Goal: Transaction & Acquisition: Purchase product/service

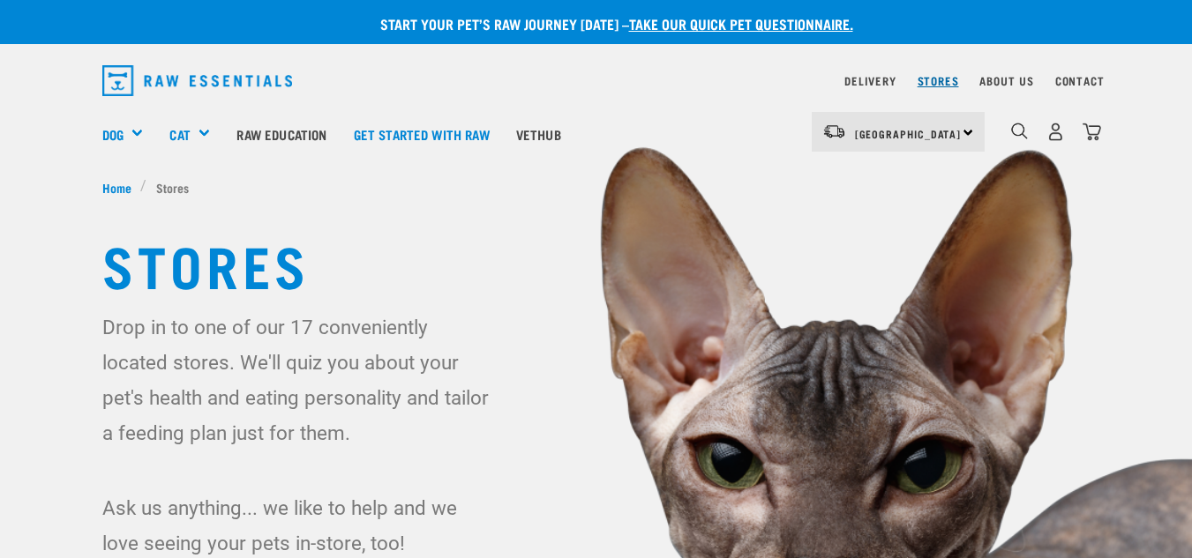
click at [946, 83] on link "Stores" at bounding box center [938, 81] width 41 height 6
click at [875, 84] on link "Delivery" at bounding box center [869, 81] width 51 height 6
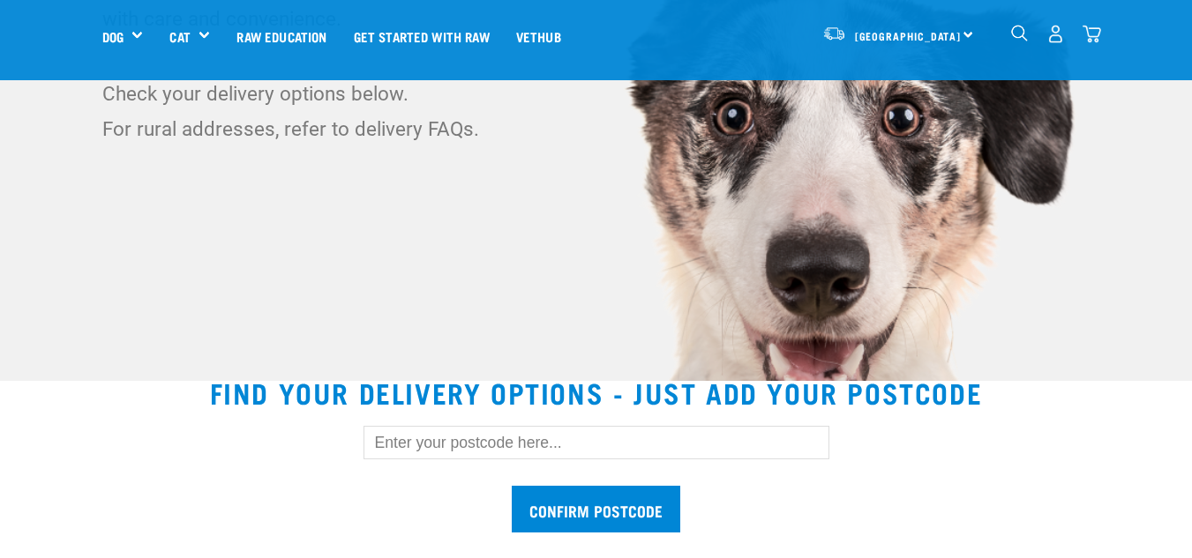
scroll to position [484, 0]
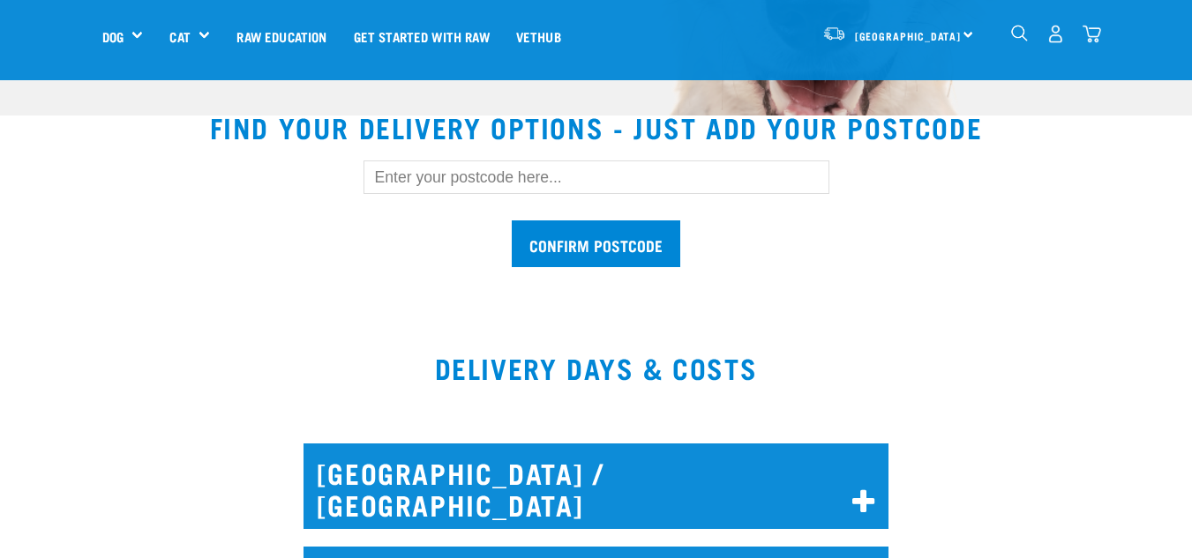
click at [602, 187] on input "text" at bounding box center [597, 178] width 466 height 34
paste input "1081"
type input "1081"
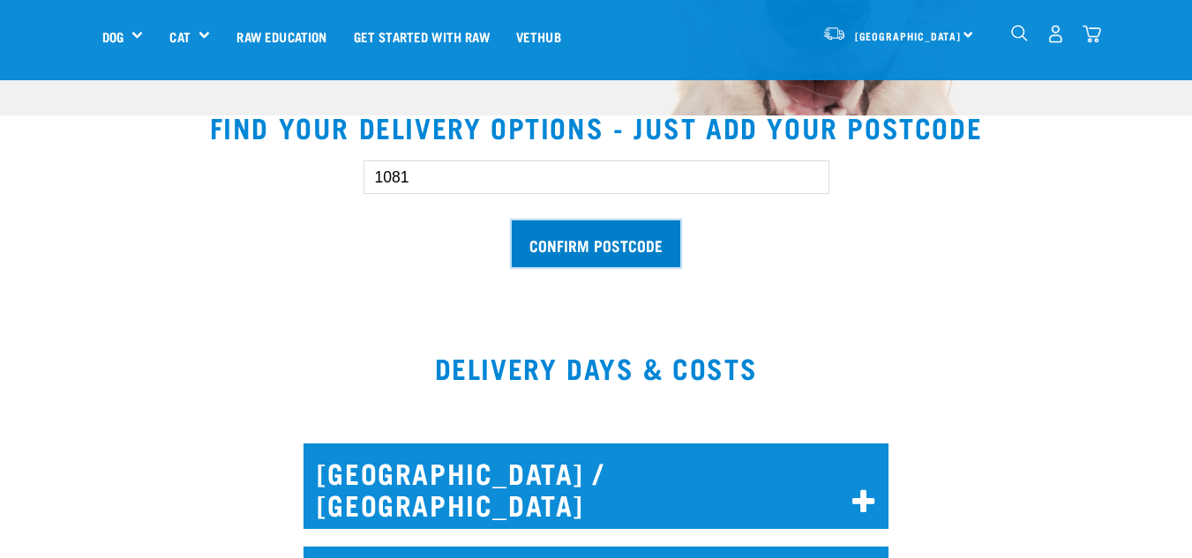
click at [607, 226] on input "Confirm postcode" at bounding box center [596, 244] width 169 height 47
click at [640, 251] on input "Confirm postcode" at bounding box center [596, 244] width 169 height 47
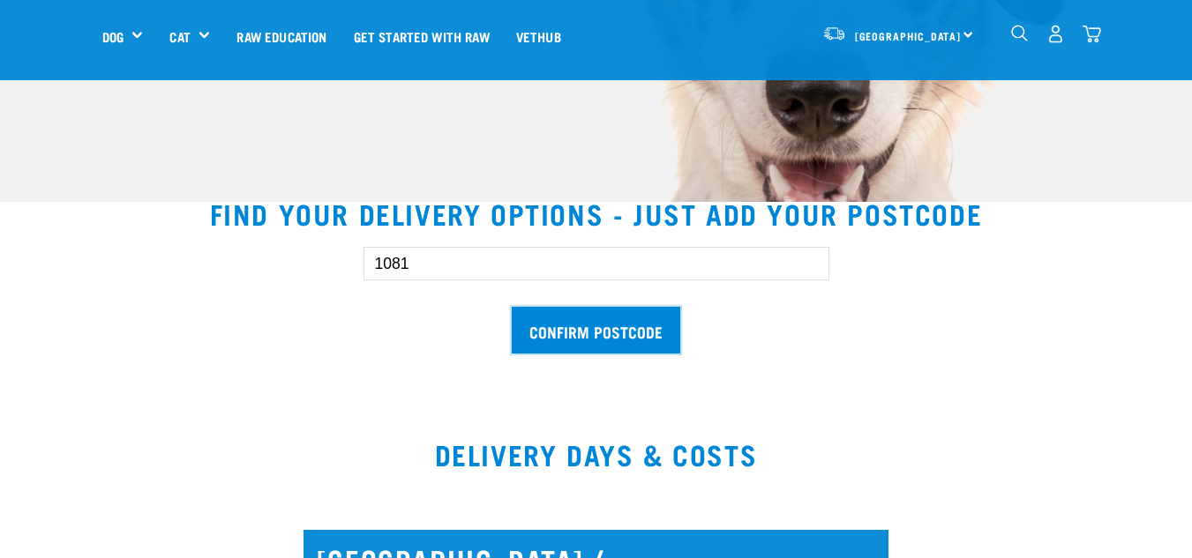
scroll to position [460, 0]
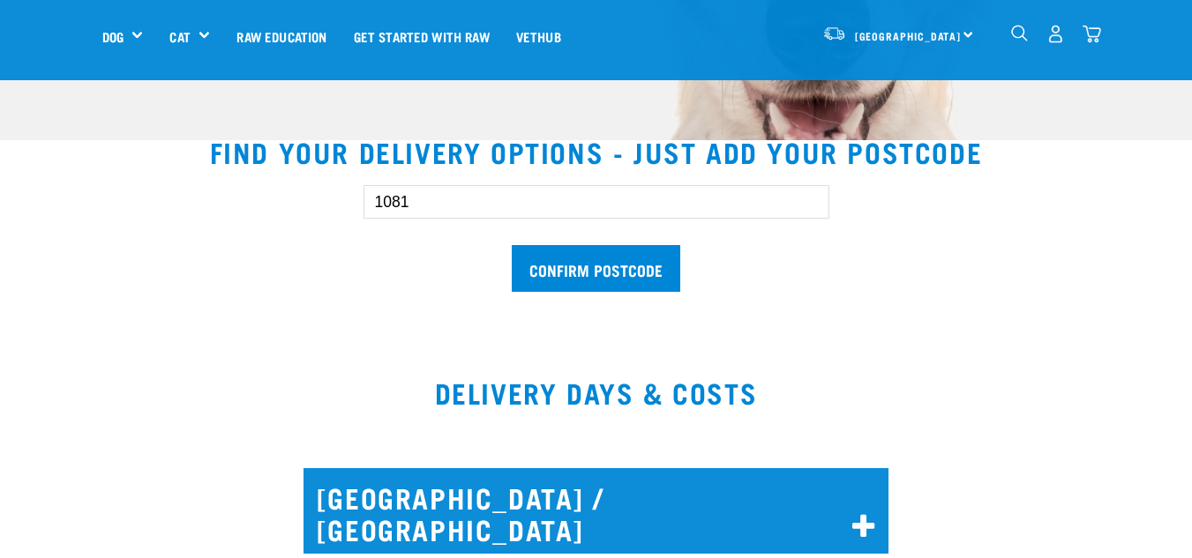
click at [618, 197] on input "1081" at bounding box center [597, 202] width 466 height 34
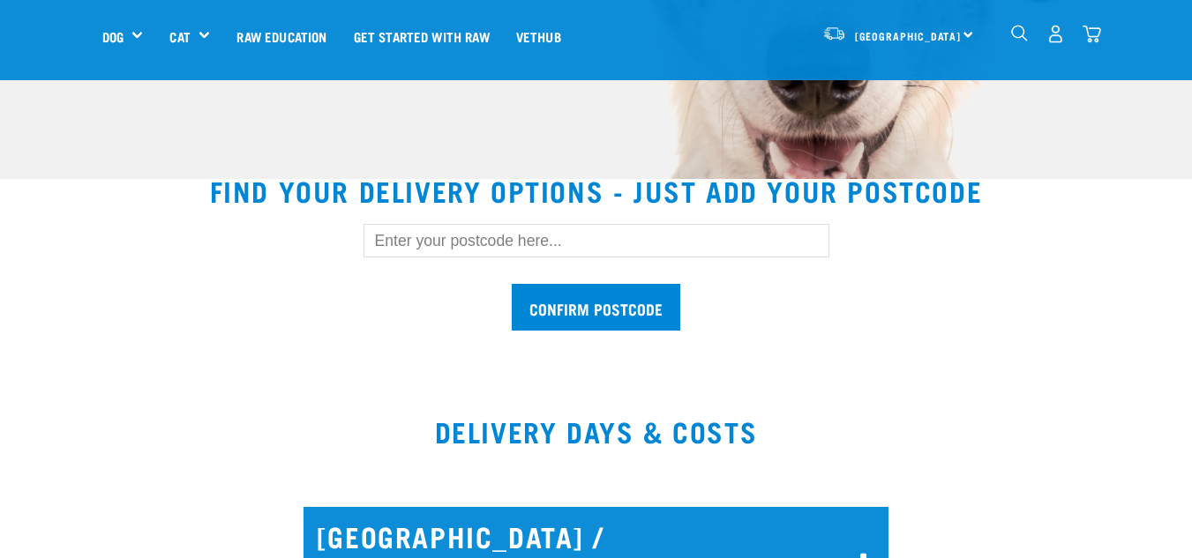
scroll to position [322, 0]
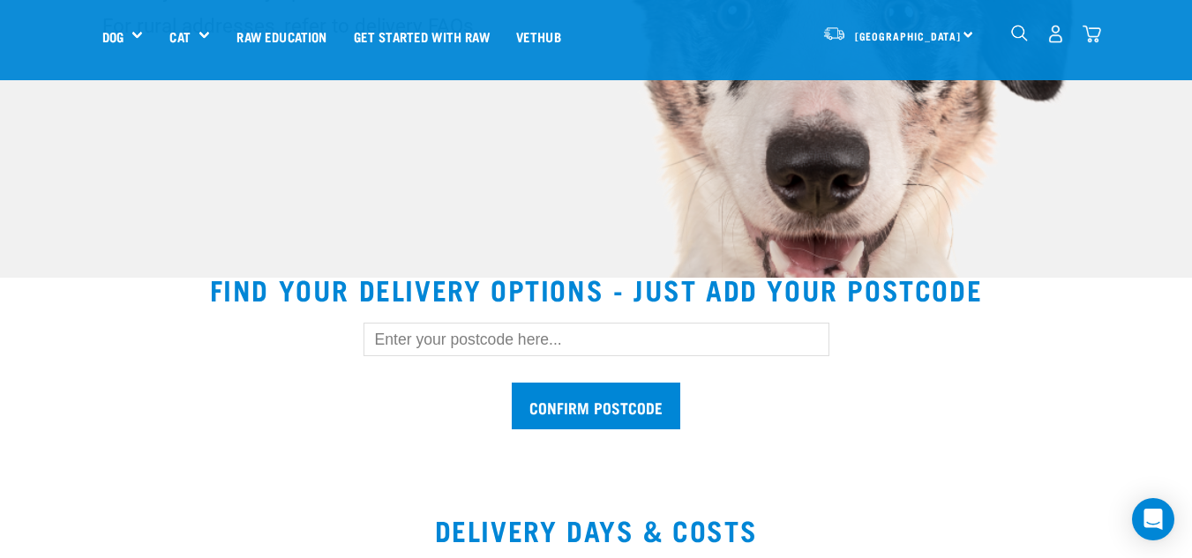
click at [628, 334] on input "text" at bounding box center [597, 340] width 466 height 34
paste input "1081"
type input "1081"
click at [601, 375] on form "1081 Confirm postcode" at bounding box center [597, 376] width 466 height 107
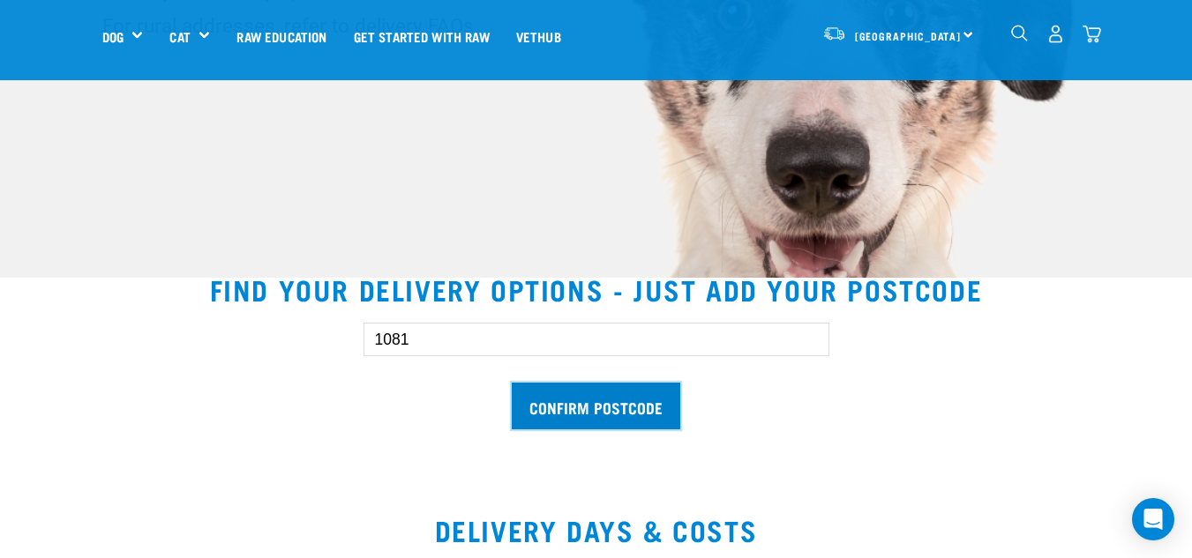
click at [573, 408] on input "Confirm postcode" at bounding box center [596, 406] width 169 height 47
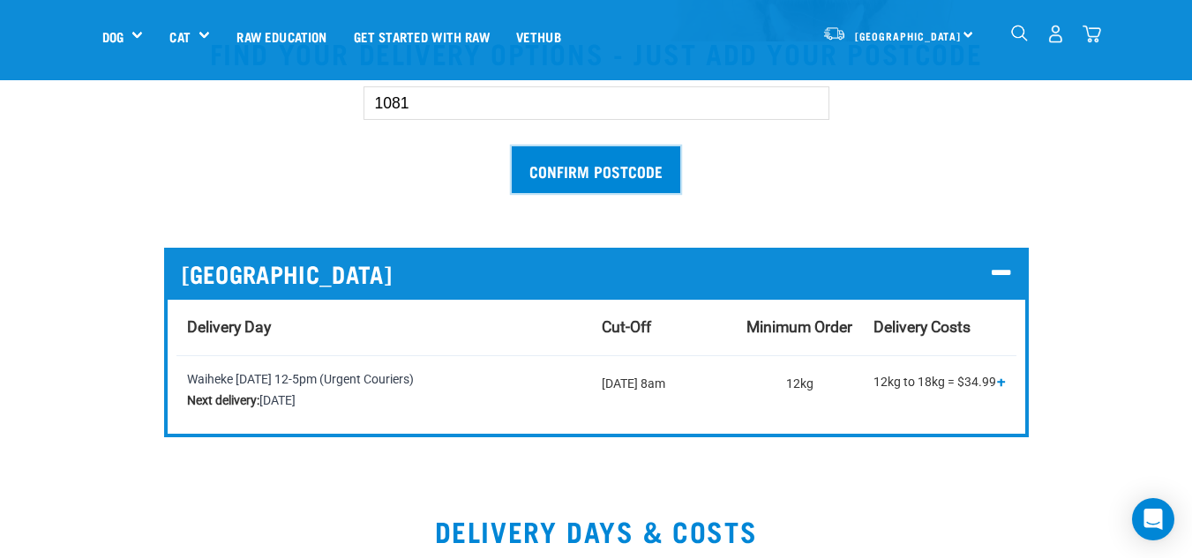
scroll to position [572, 0]
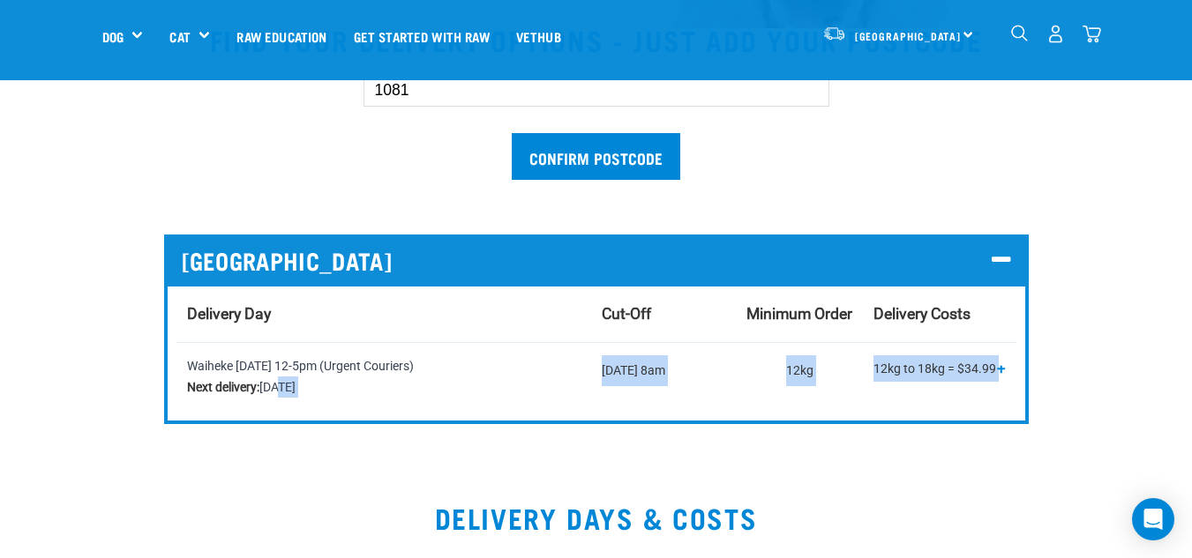
drag, startPoint x: 1003, startPoint y: 391, endPoint x: 275, endPoint y: 381, distance: 728.0
click at [275, 381] on tr "Waiheke Tuesday 12-5pm (Urgent Couriers) Next delivery: Tuesday, 16 September S…" at bounding box center [596, 376] width 840 height 68
click at [275, 381] on div "Waiheke Tuesday 12-5pm (Urgent Couriers) Next delivery: Tuesday, 16 September" at bounding box center [384, 377] width 394 height 42
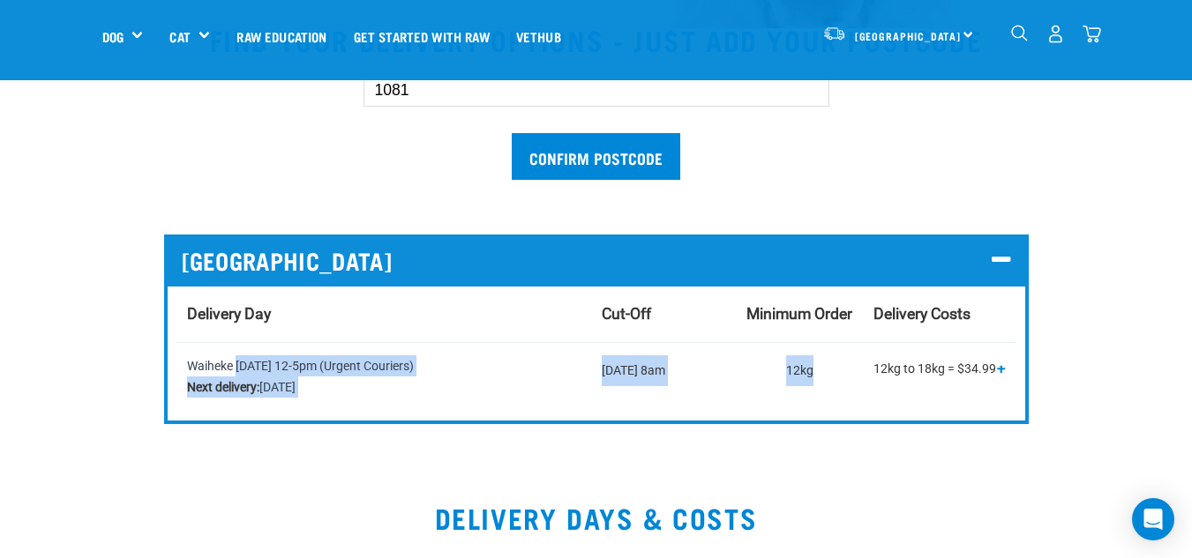
drag, startPoint x: 821, startPoint y: 364, endPoint x: 189, endPoint y: 365, distance: 631.7
click at [189, 365] on tr "Waiheke Tuesday 12-5pm (Urgent Couriers) Next delivery: Tuesday, 16 September S…" at bounding box center [596, 376] width 840 height 68
copy tr "Waiheke Tuesday 12-5pm (Urgent Couriers) Next delivery: Tuesday, 16 September S…"
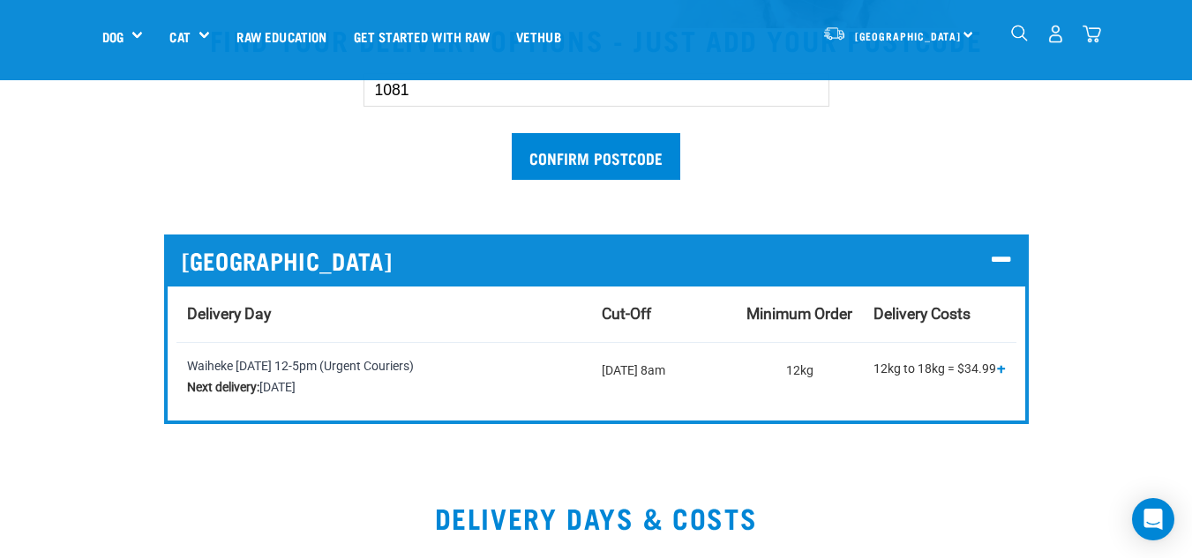
click at [978, 340] on th "Delivery Costs" at bounding box center [939, 315] width 153 height 56
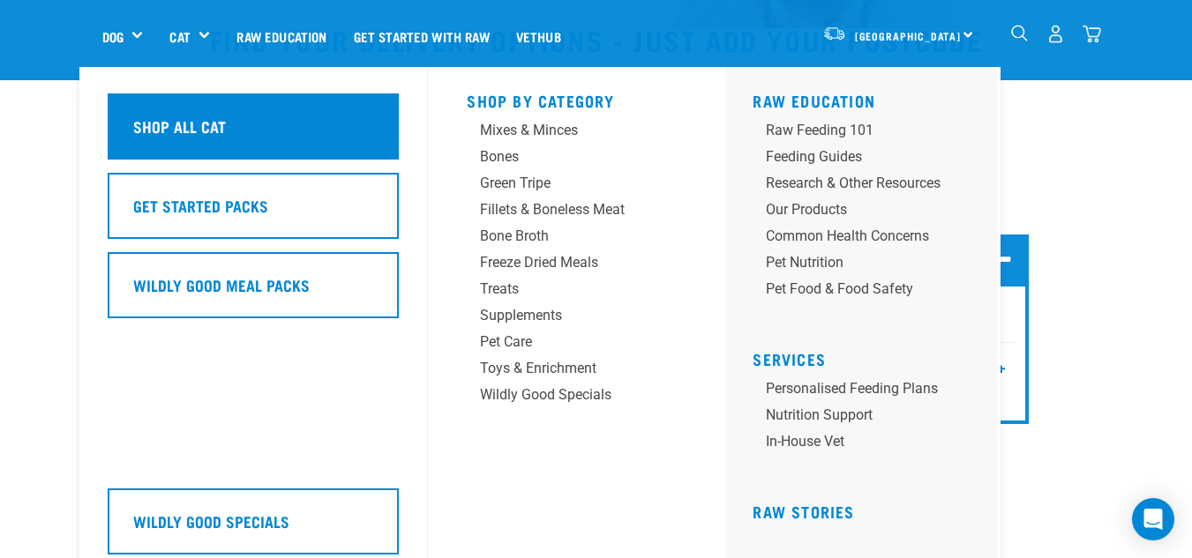
click at [214, 112] on div "Shop All Cat" at bounding box center [253, 127] width 291 height 66
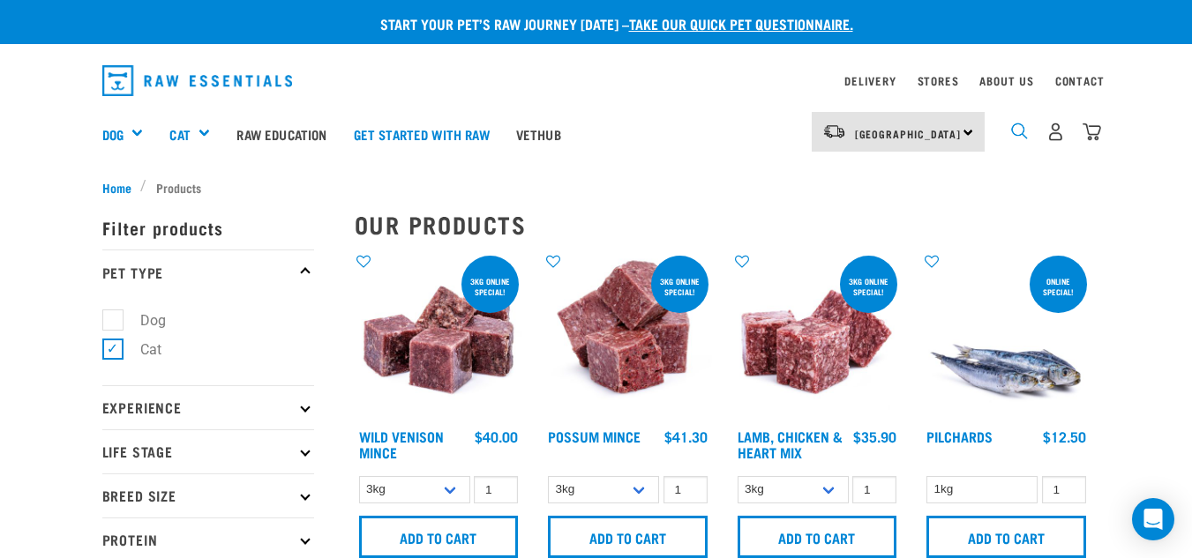
click at [1011, 126] on img "dropdown navigation" at bounding box center [1019, 131] width 17 height 17
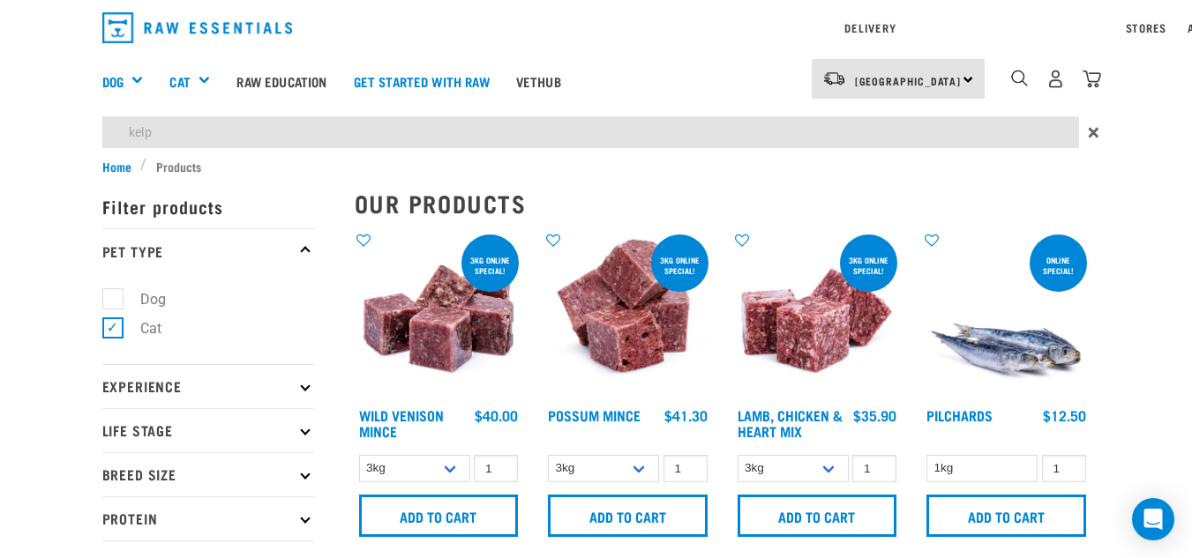
type input "kelp"
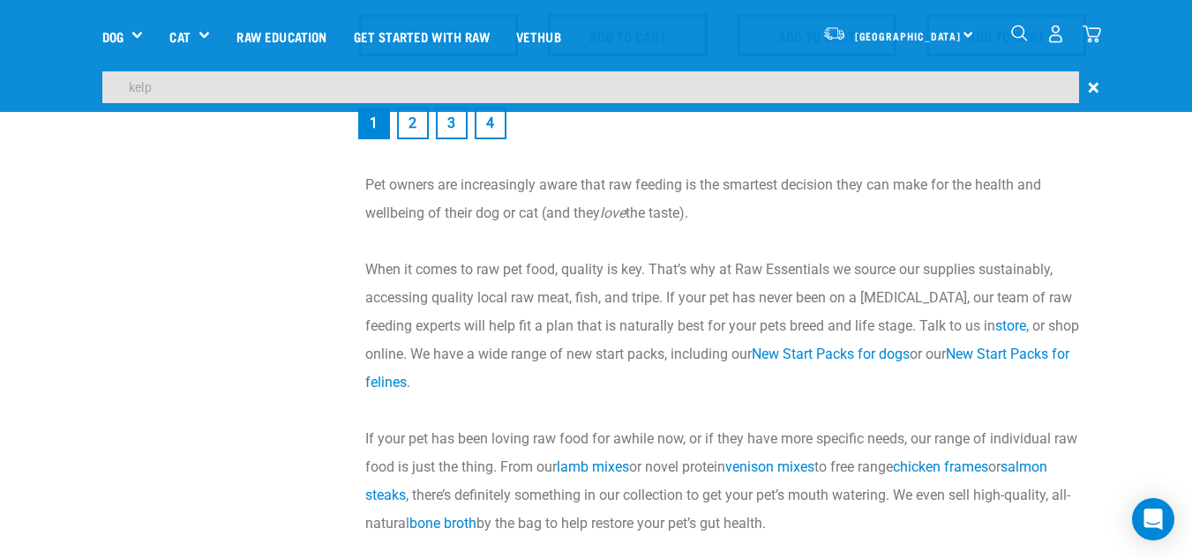
scroll to position [2743, 0]
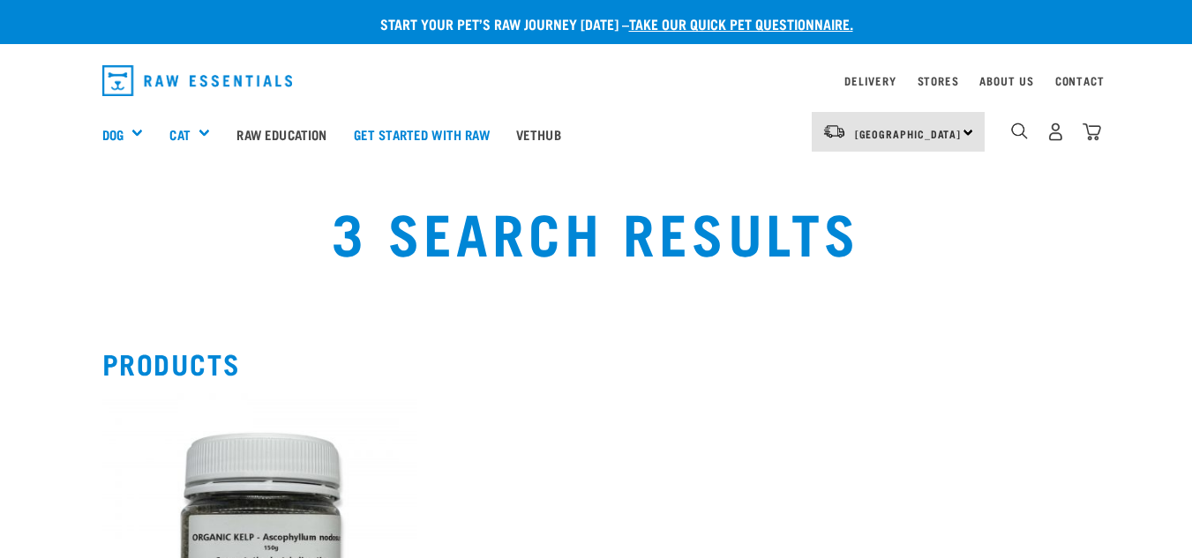
click at [263, 475] on img at bounding box center [259, 551] width 315 height 315
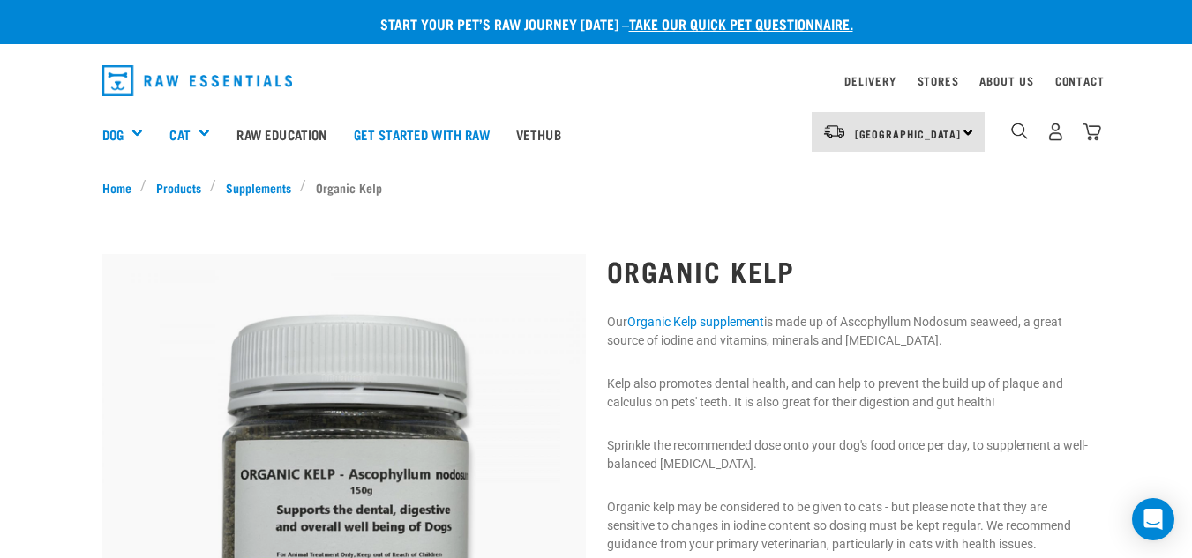
click at [674, 124] on div "Dog Shop All Dog Get Started Packs Wildly Good Meal Packs Shop By Category" at bounding box center [601, 134] width 999 height 71
click at [881, 83] on link "Delivery" at bounding box center [869, 81] width 51 height 6
click at [879, 137] on span "[GEOGRAPHIC_DATA]" at bounding box center [908, 134] width 107 height 6
click at [872, 165] on link "[GEOGRAPHIC_DATA]" at bounding box center [896, 181] width 169 height 39
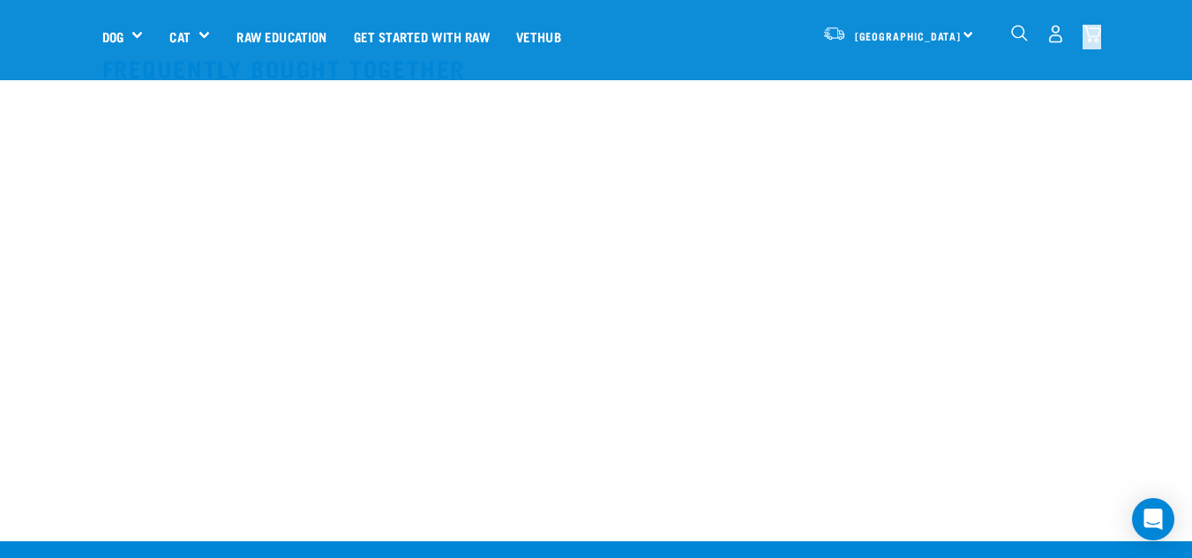
scroll to position [227, 0]
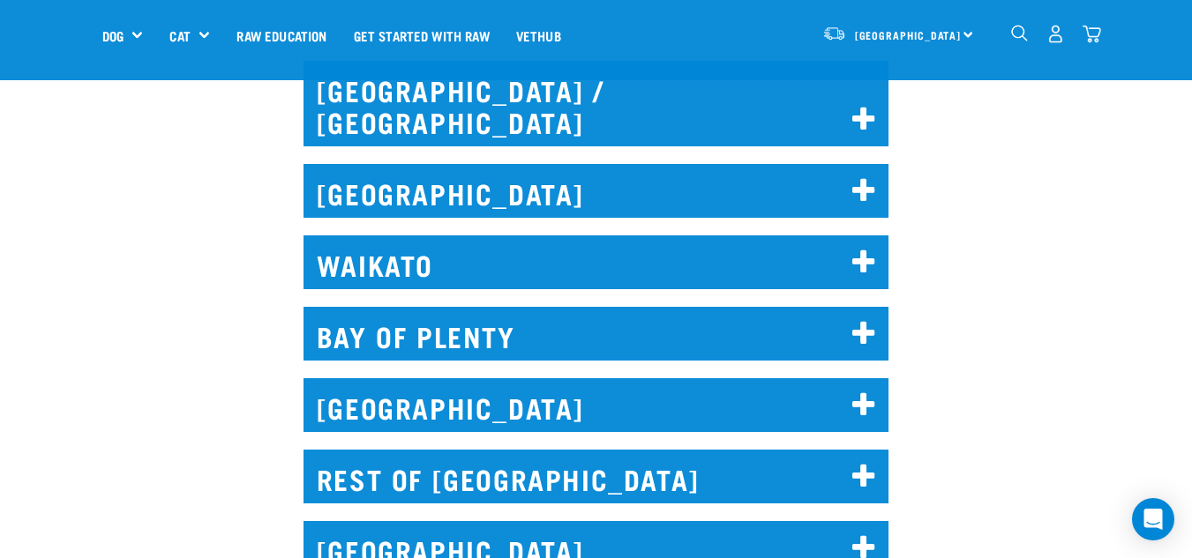
scroll to position [855, 0]
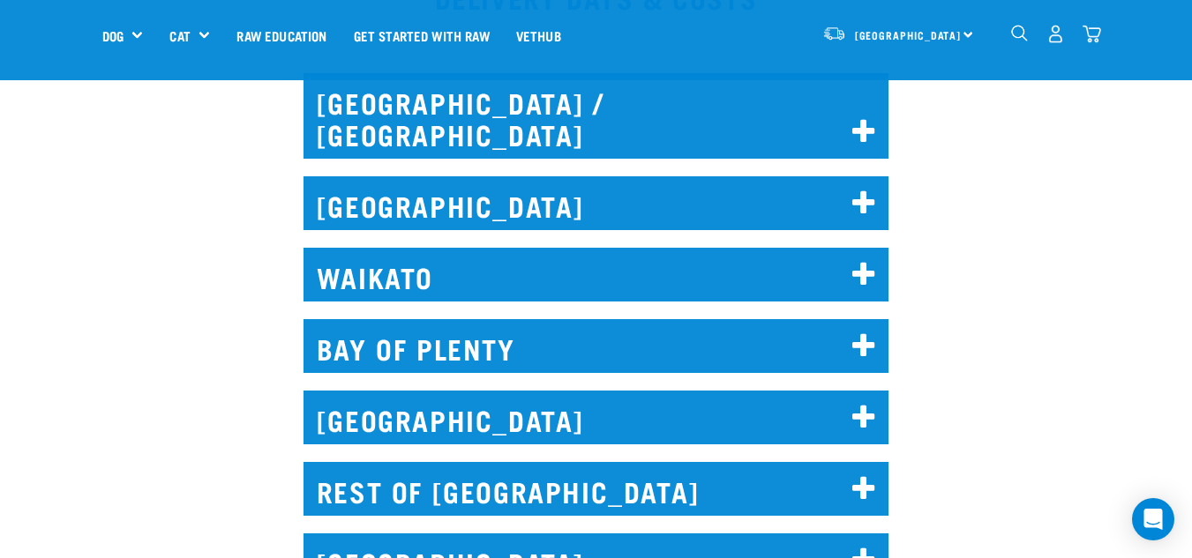
click at [858, 116] on h2 "NORTH AUCKLAND / WHANGAREI" at bounding box center [597, 116] width 586 height 86
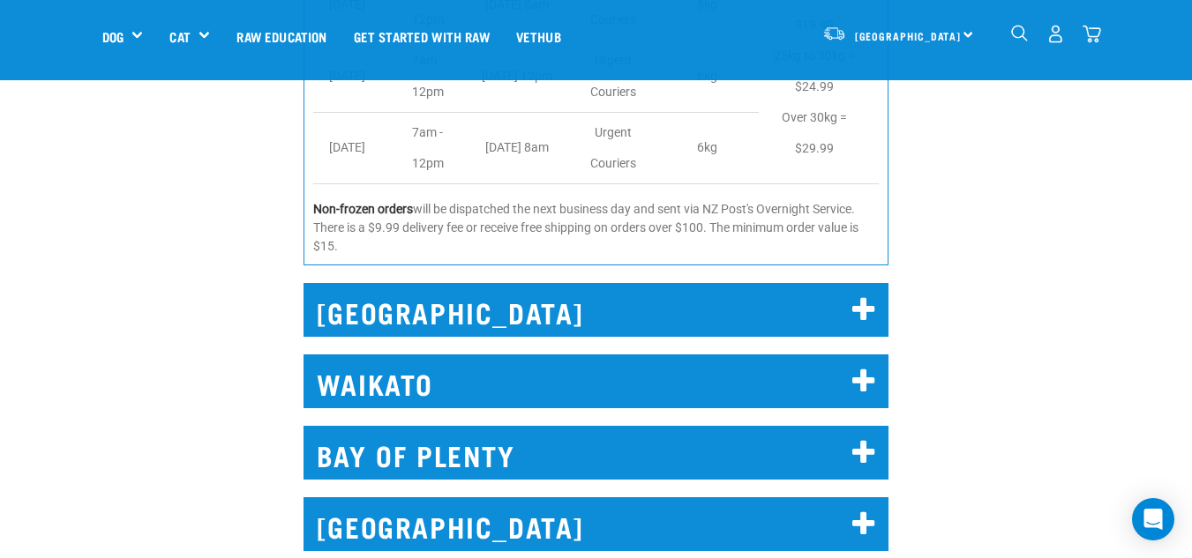
scroll to position [1368, 0]
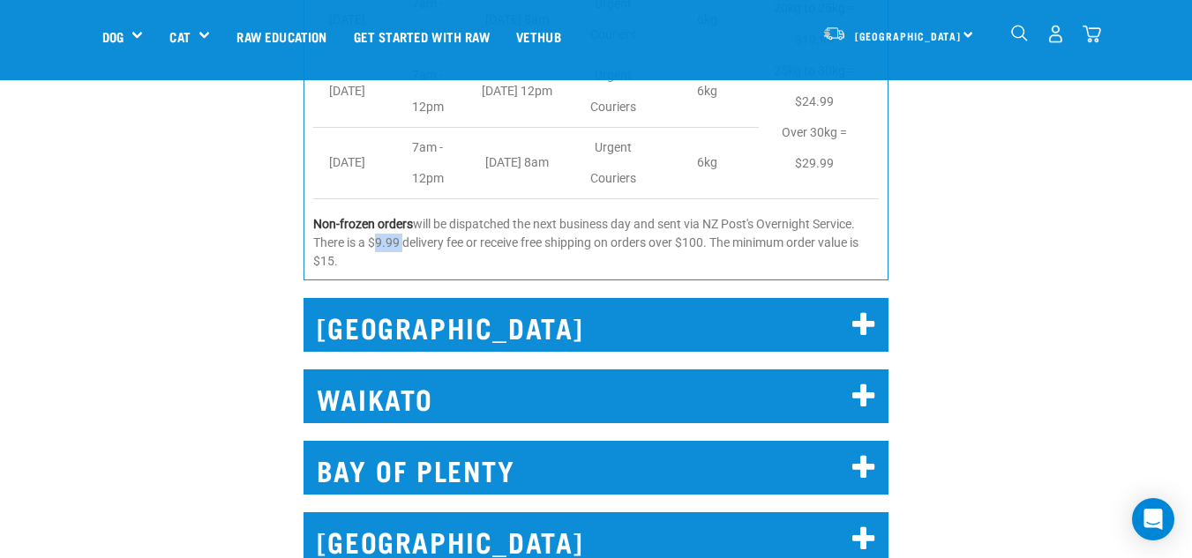
drag, startPoint x: 372, startPoint y: 213, endPoint x: 400, endPoint y: 214, distance: 27.4
click at [400, 215] on p "Non-frozen orders will be dispatched the next business day and sent via NZ Post…" at bounding box center [596, 243] width 566 height 56
copy p "$9.99"
click at [400, 298] on h2 "AUCKLAND" at bounding box center [597, 325] width 586 height 54
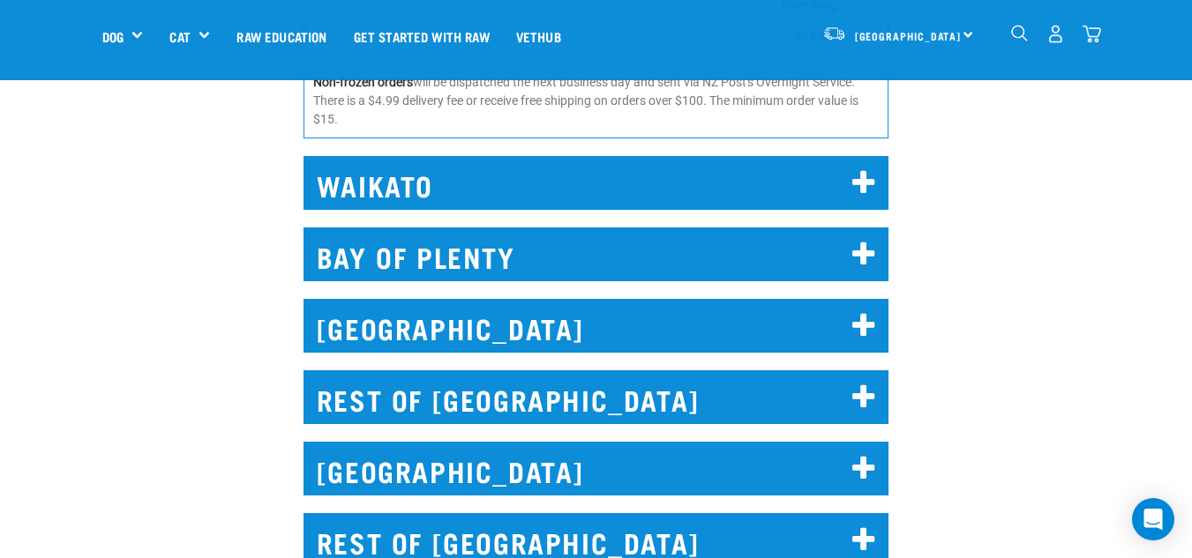
scroll to position [2845, 0]
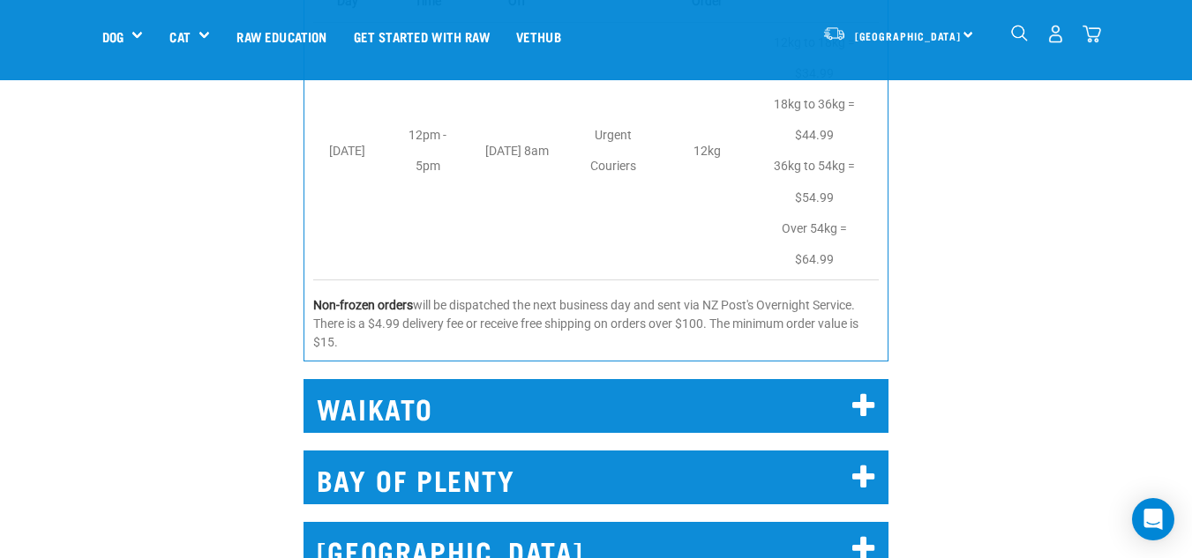
click at [801, 355] on div "WAIKATO Includes delivery to Hamilton, Cambridge, Huntly, Ngaruawahia, Te Kauwh…" at bounding box center [596, 401] width 607 height 93
click at [777, 379] on h2 "WAIKATO" at bounding box center [597, 406] width 586 height 54
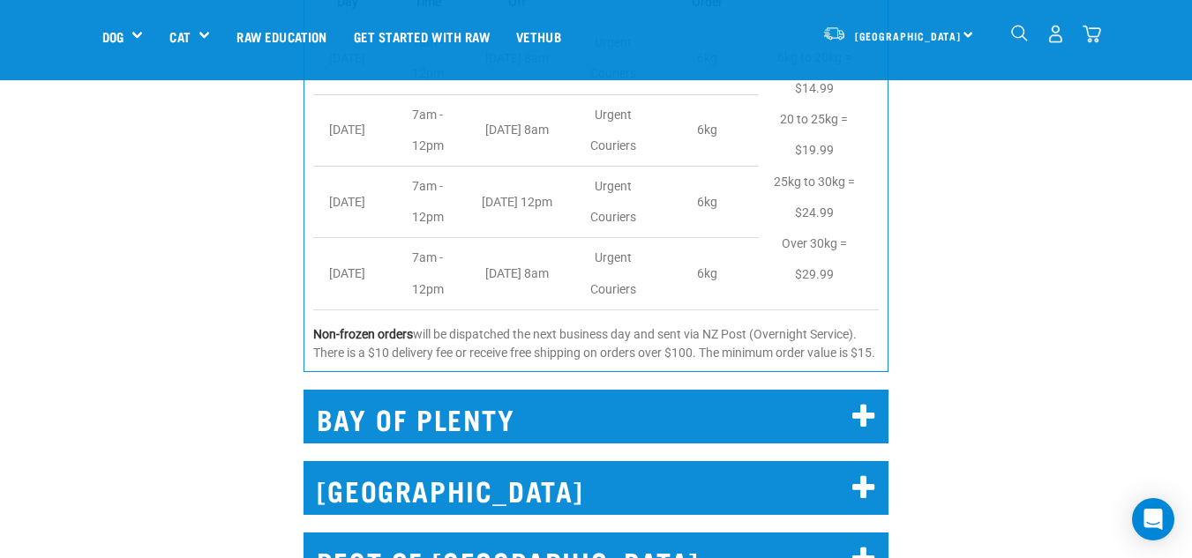
scroll to position [3501, 0]
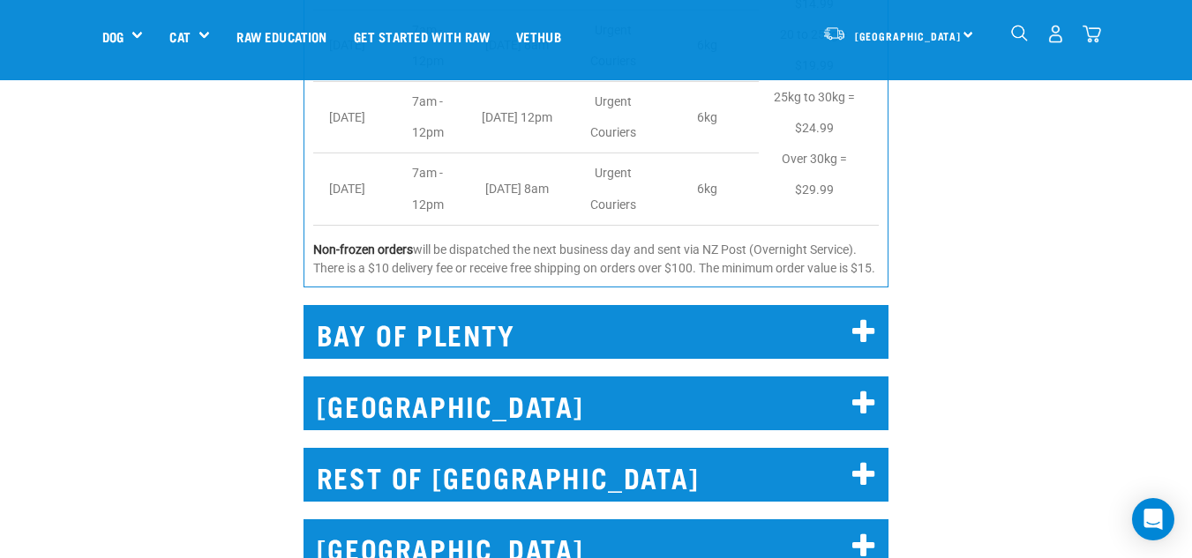
click at [769, 305] on h2 "BAY OF PLENTY" at bounding box center [597, 332] width 586 height 54
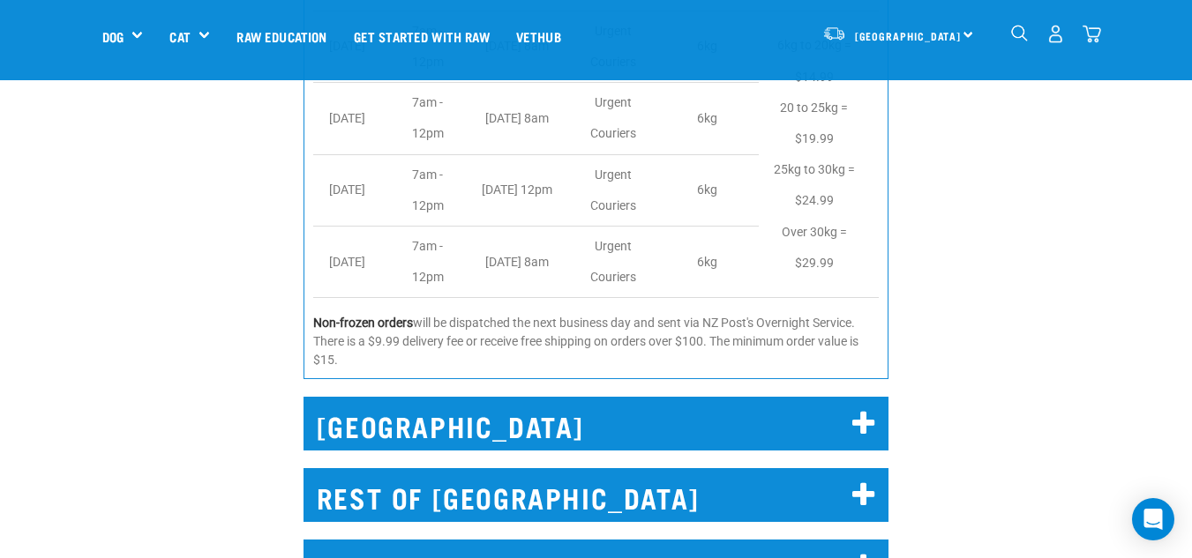
scroll to position [4004, 0]
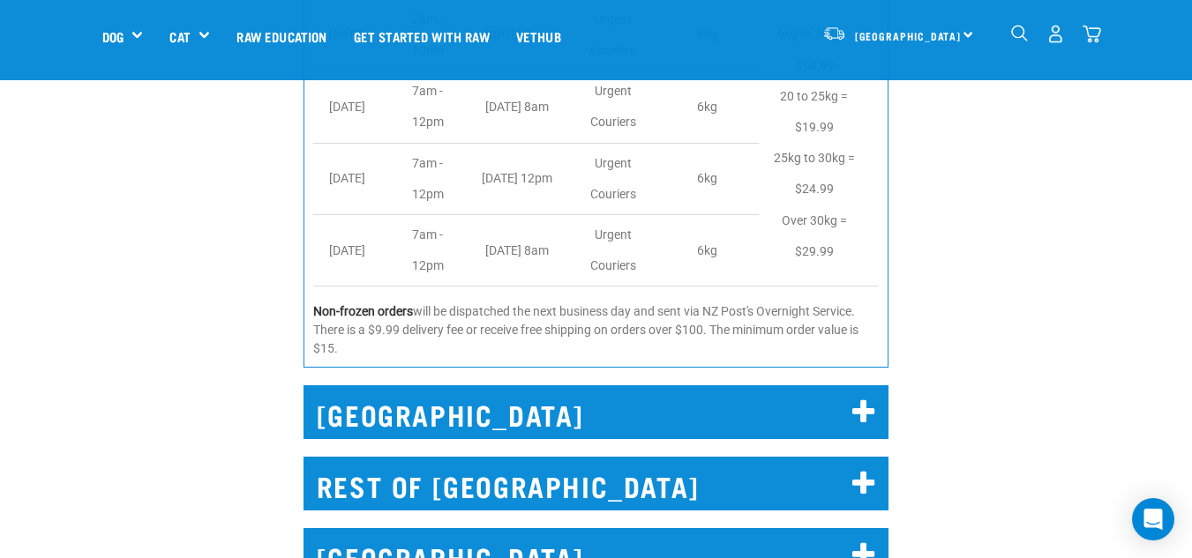
click at [806, 386] on h2 "WELLINGTON" at bounding box center [597, 413] width 586 height 54
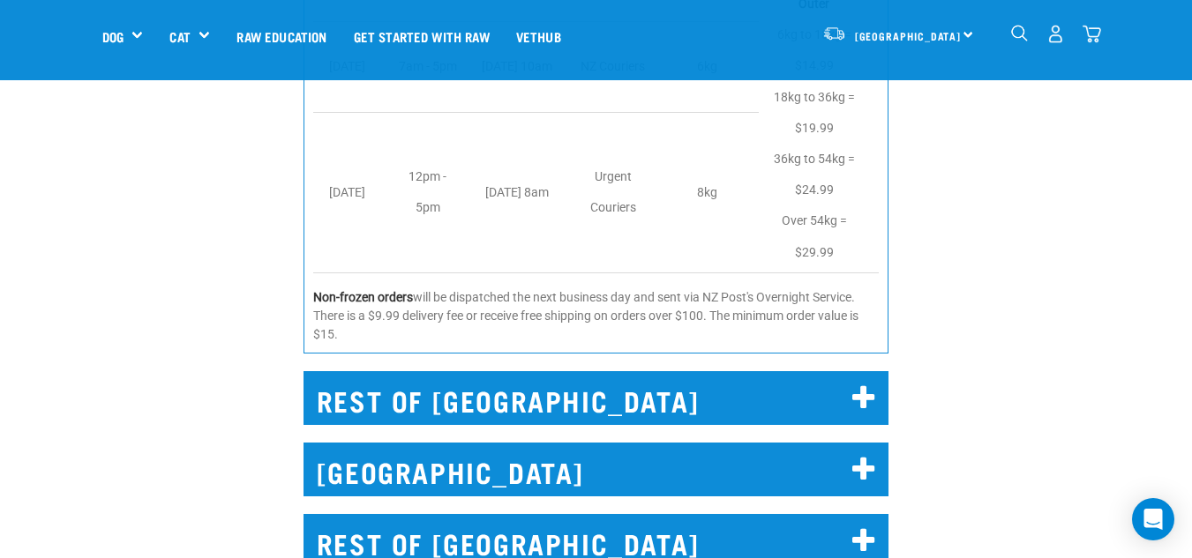
scroll to position [4983, 0]
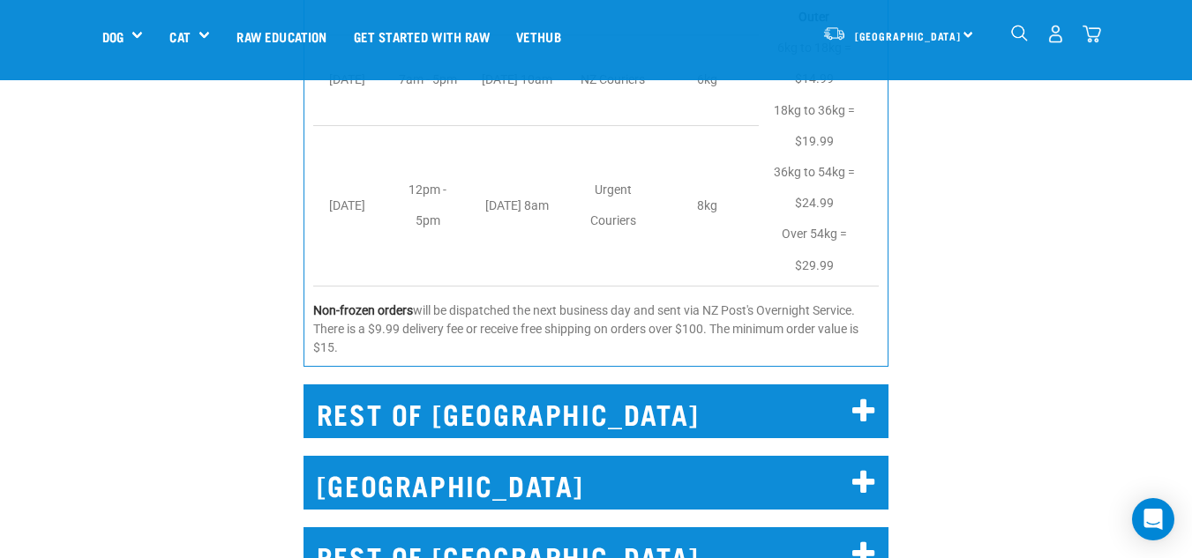
click at [818, 385] on h2 "REST OF NORTH ISLAND" at bounding box center [597, 412] width 586 height 54
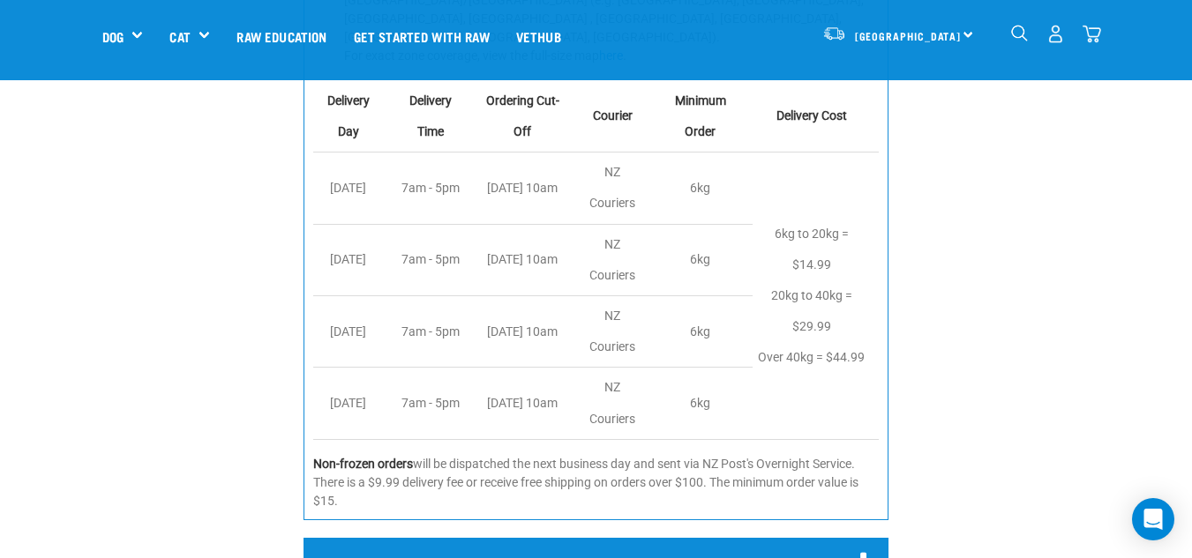
scroll to position [5947, 0]
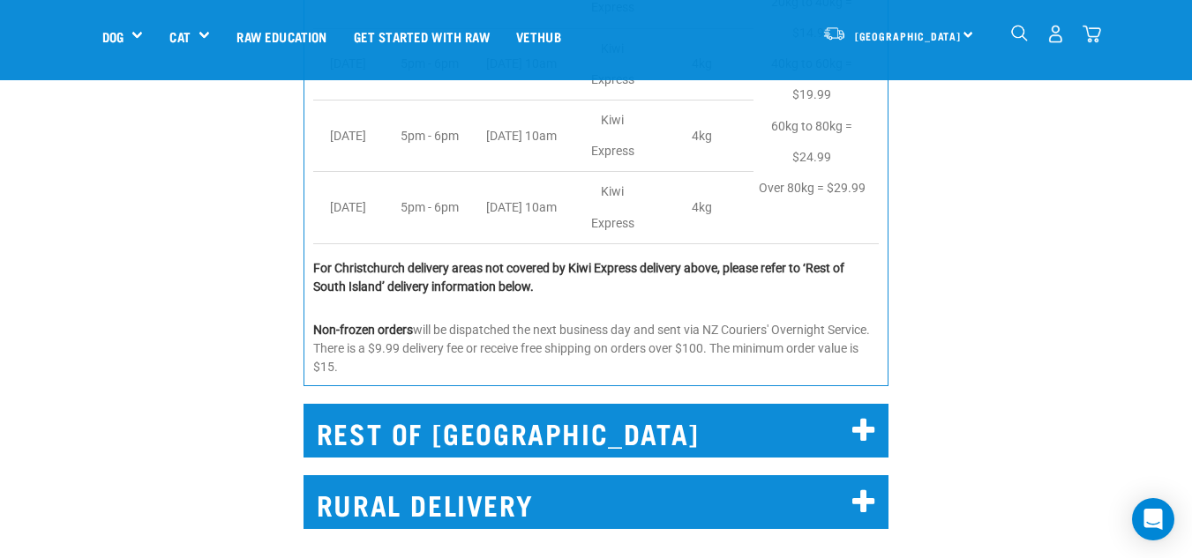
scroll to position [6896, 0]
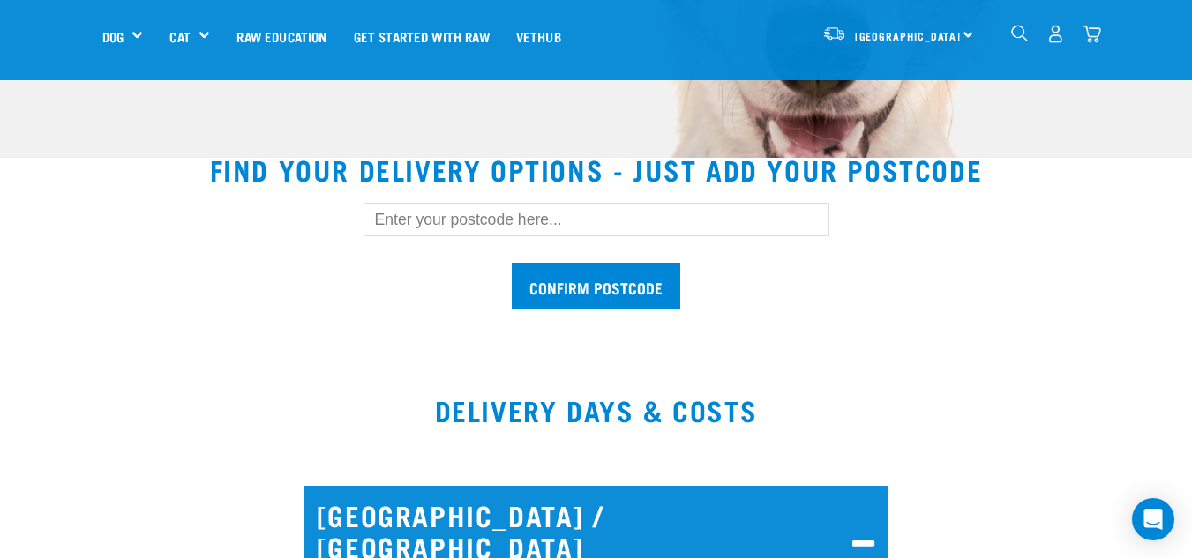
scroll to position [424, 0]
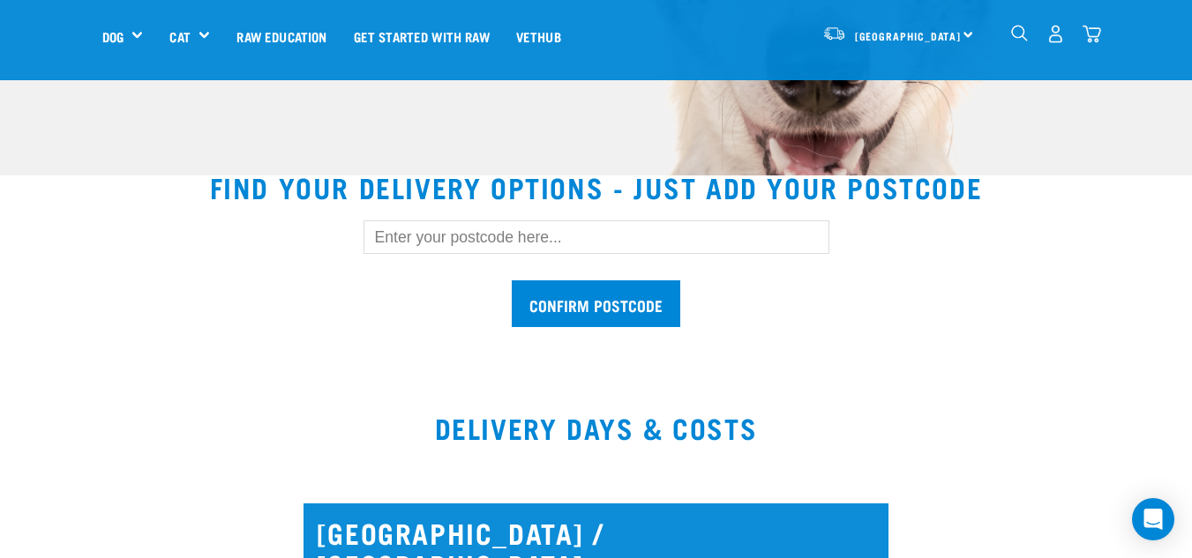
click at [554, 230] on input "text" at bounding box center [597, 238] width 466 height 34
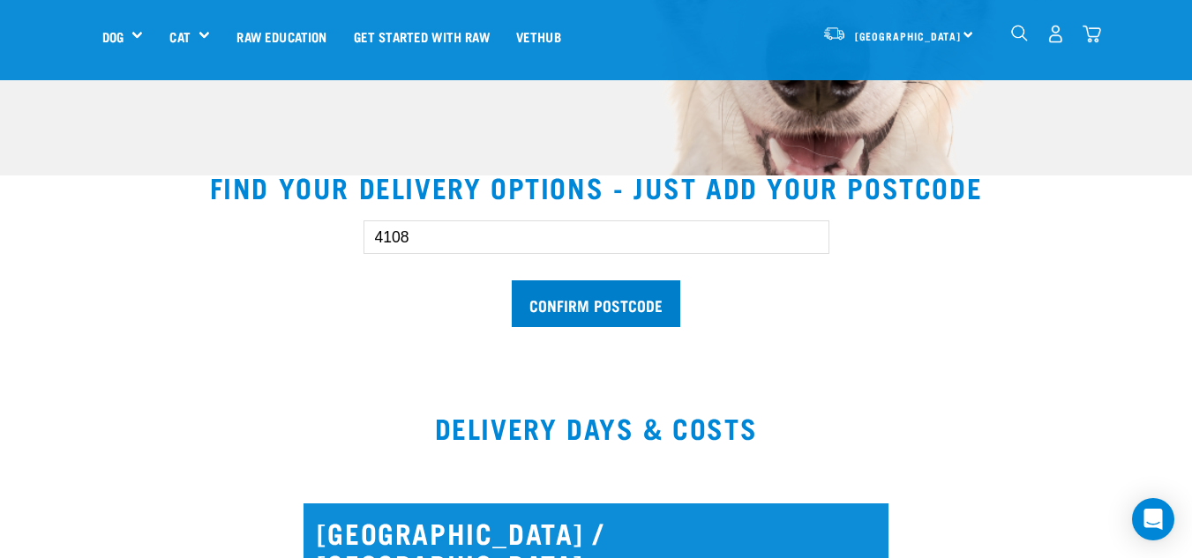
type input "4108"
click at [610, 300] on input "Confirm postcode" at bounding box center [596, 304] width 169 height 47
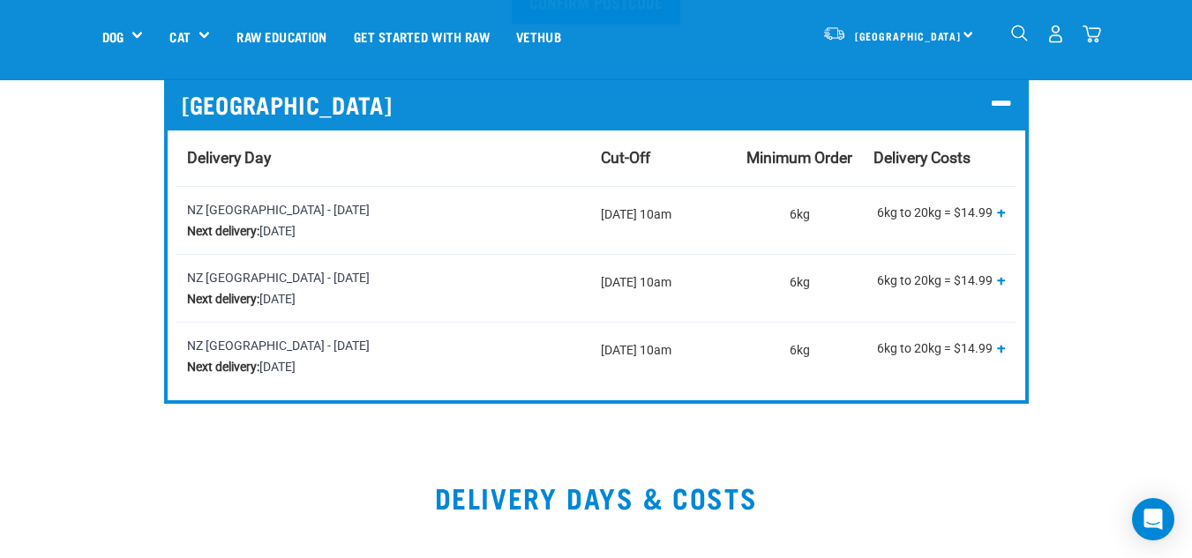
scroll to position [709, 0]
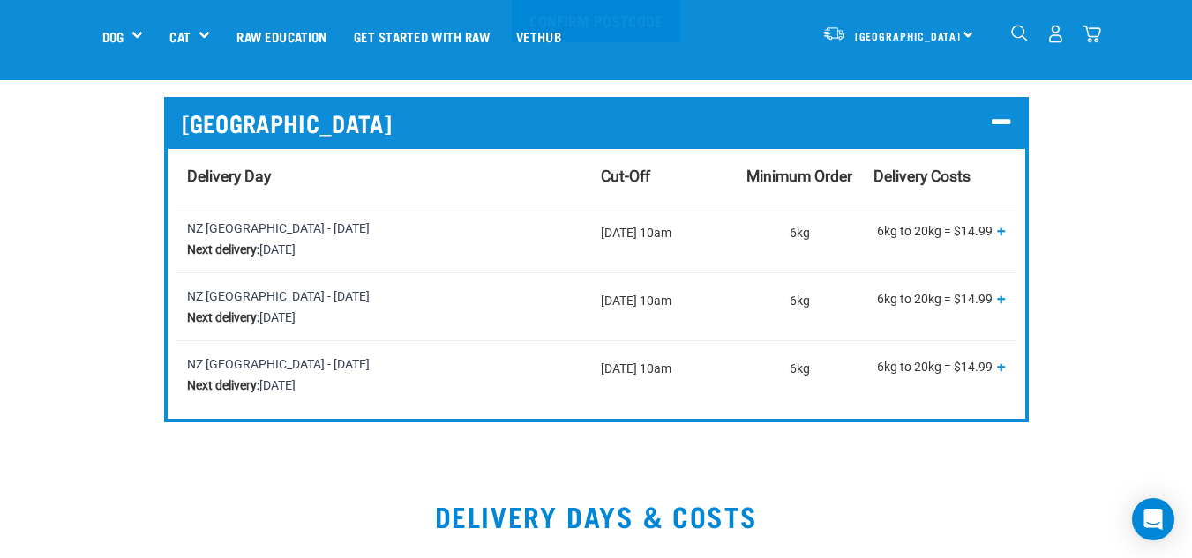
drag, startPoint x: 332, startPoint y: 225, endPoint x: 391, endPoint y: 249, distance: 63.7
click at [391, 249] on div "NZ Couriers North Island - Tuesday Next delivery: Tuesday, 16 September" at bounding box center [383, 239] width 393 height 42
copy div "Tuesday Next delivery: Tuesday, 16 September"
drag, startPoint x: 724, startPoint y: 229, endPoint x: 605, endPoint y: 220, distance: 119.4
click at [605, 220] on td "Monday 10am" at bounding box center [663, 239] width 146 height 68
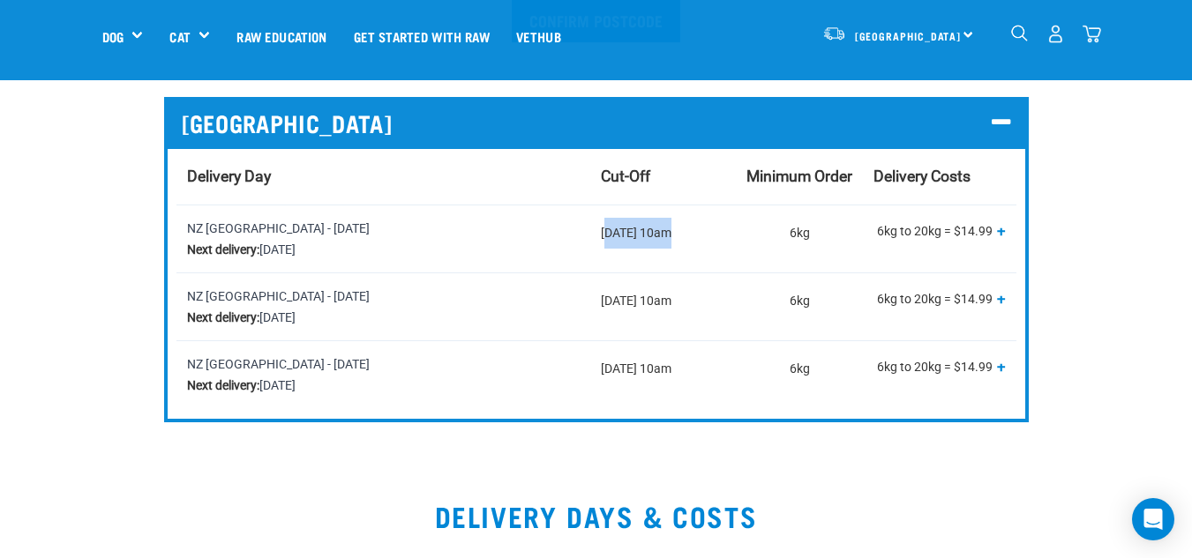
click at [605, 220] on td "Monday 10am" at bounding box center [663, 239] width 146 height 68
drag, startPoint x: 600, startPoint y: 226, endPoint x: 686, endPoint y: 229, distance: 86.5
click at [686, 229] on td "Monday 10am" at bounding box center [663, 239] width 146 height 68
copy td "Monday 10am"
click at [809, 214] on td "6kg" at bounding box center [799, 239] width 127 height 68
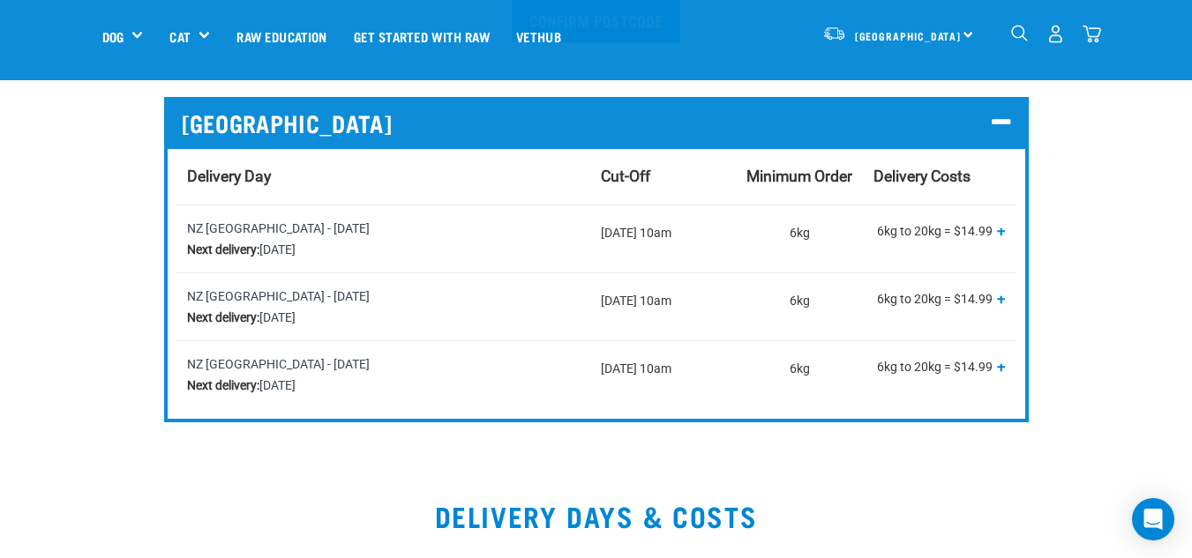
click at [809, 214] on td "6kg" at bounding box center [799, 239] width 127 height 68
click at [804, 223] on td "6kg" at bounding box center [799, 239] width 127 height 68
copy td "6kg"
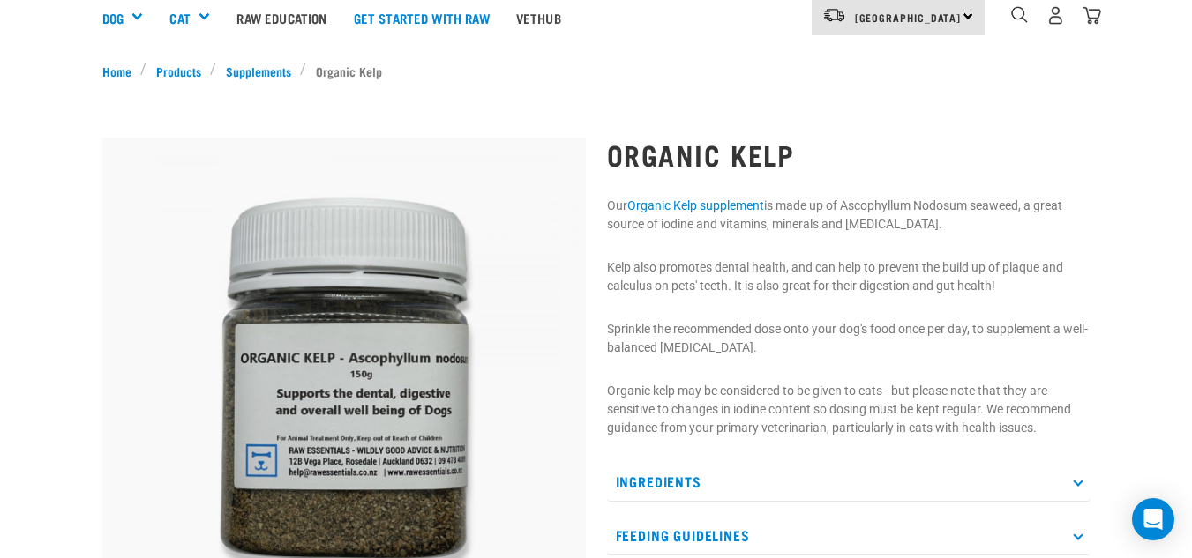
scroll to position [24, 0]
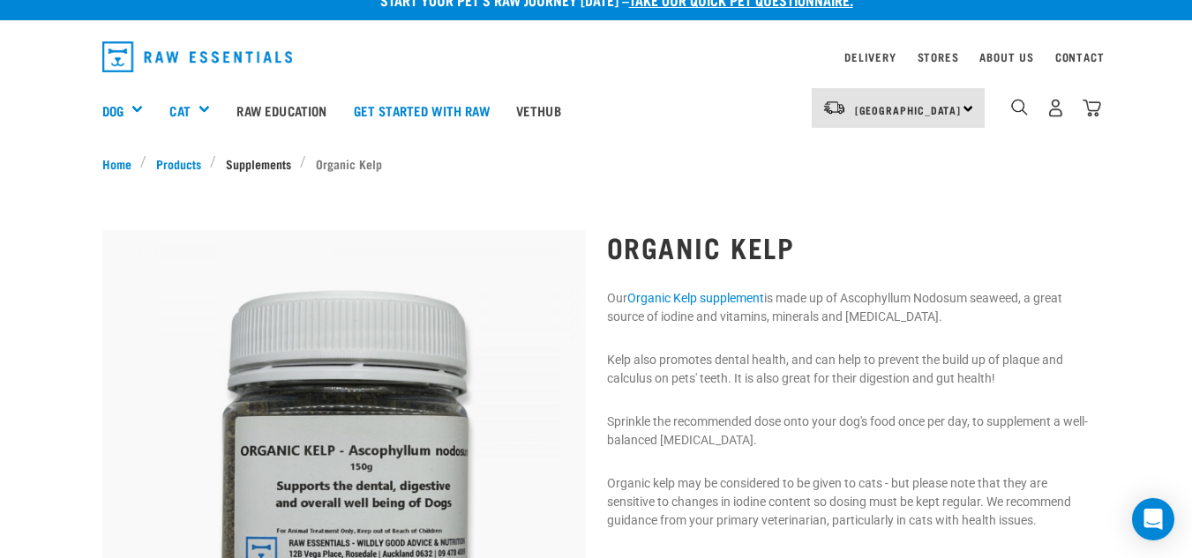
click at [269, 161] on link "Supplements" at bounding box center [258, 163] width 84 height 19
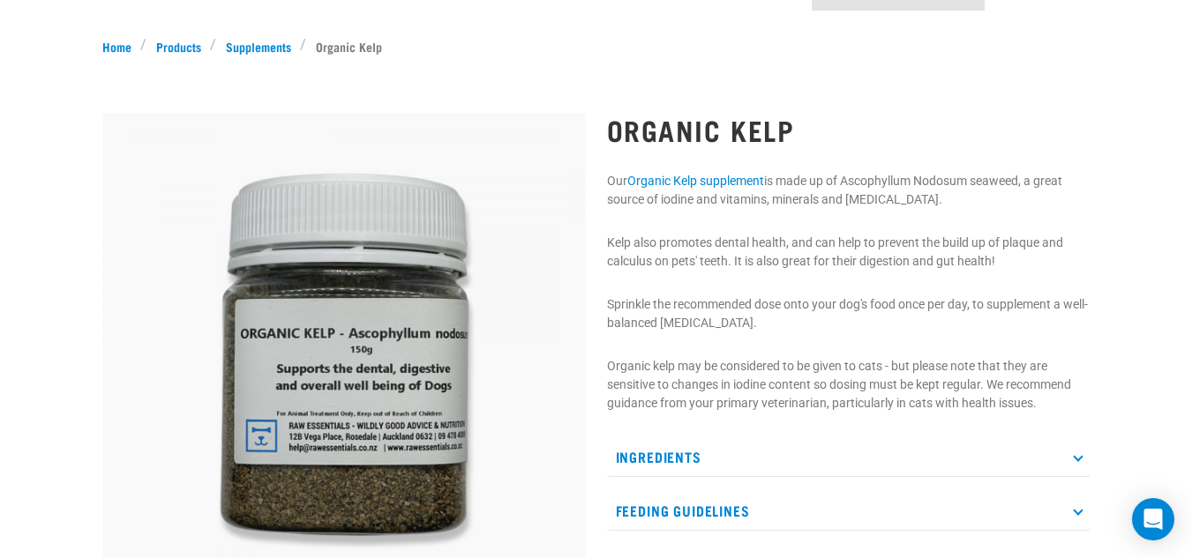
scroll to position [0, 0]
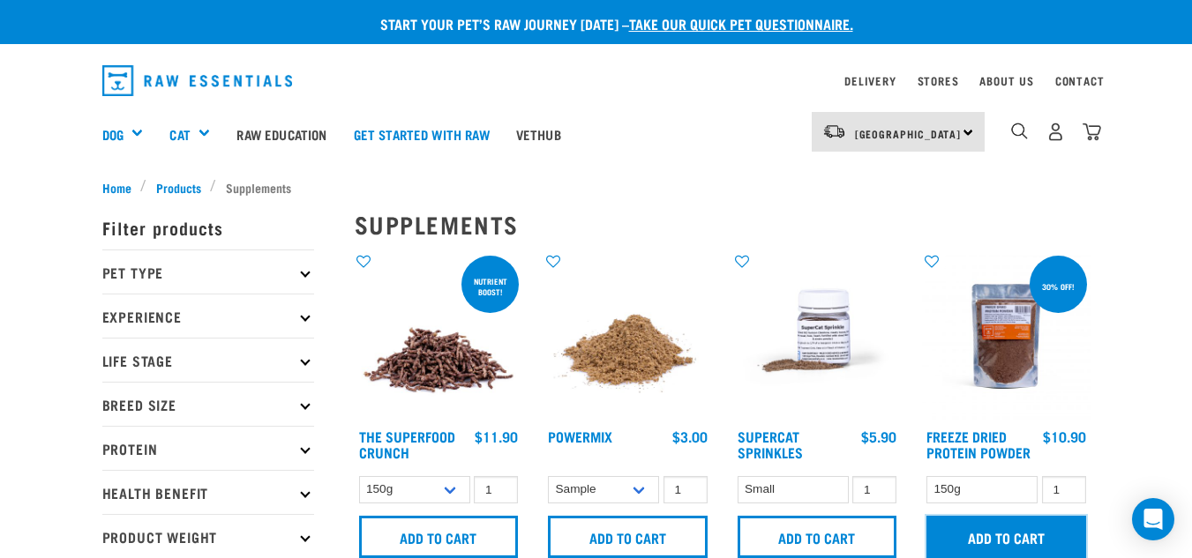
click at [969, 537] on input "Add to cart" at bounding box center [1006, 537] width 160 height 42
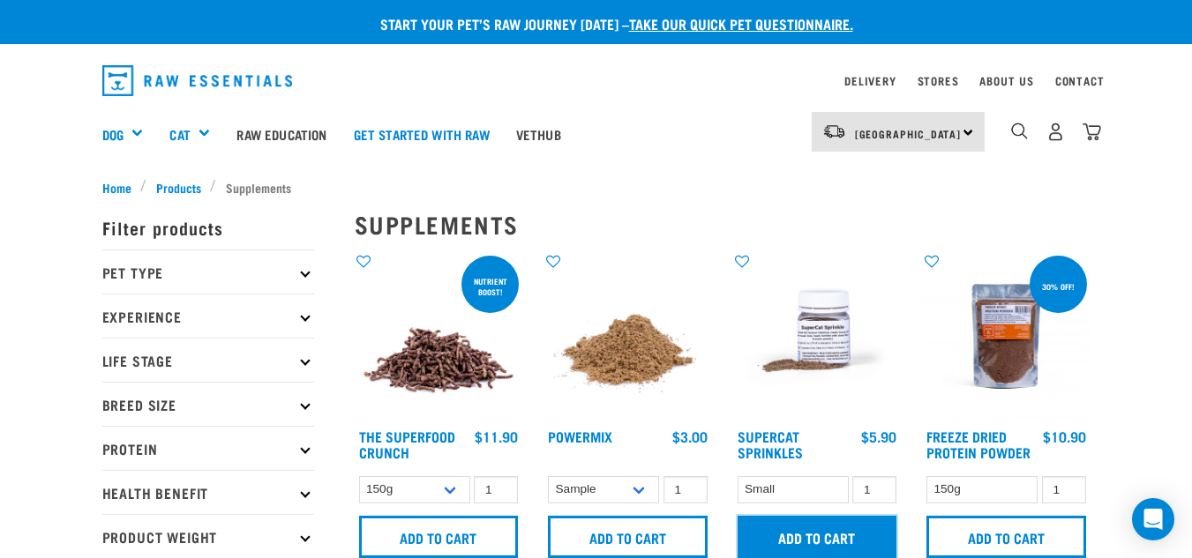
click at [809, 549] on input "Add to cart" at bounding box center [818, 537] width 160 height 42
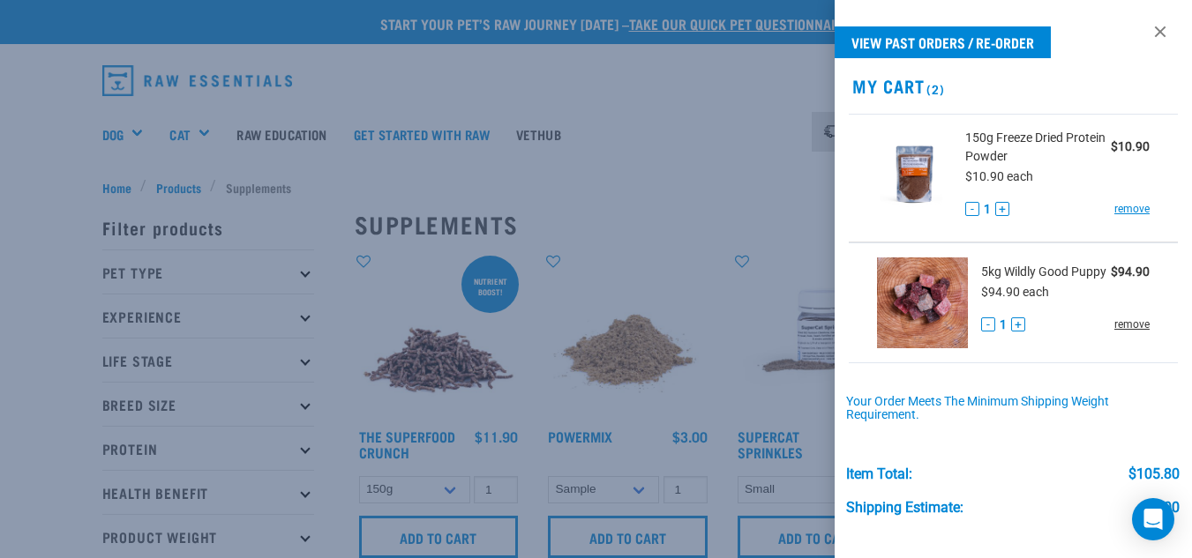
click at [1115, 333] on link "remove" at bounding box center [1131, 325] width 35 height 16
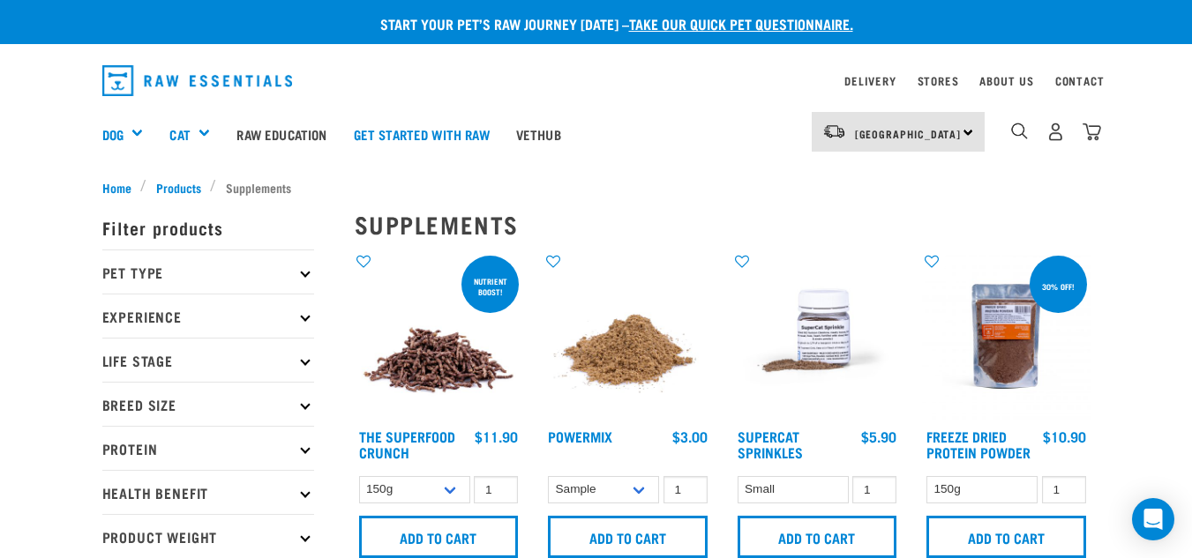
click at [1099, 121] on div "3" at bounding box center [1055, 132] width 91 height 40
click at [1094, 124] on img "dropdown navigation" at bounding box center [1092, 132] width 19 height 19
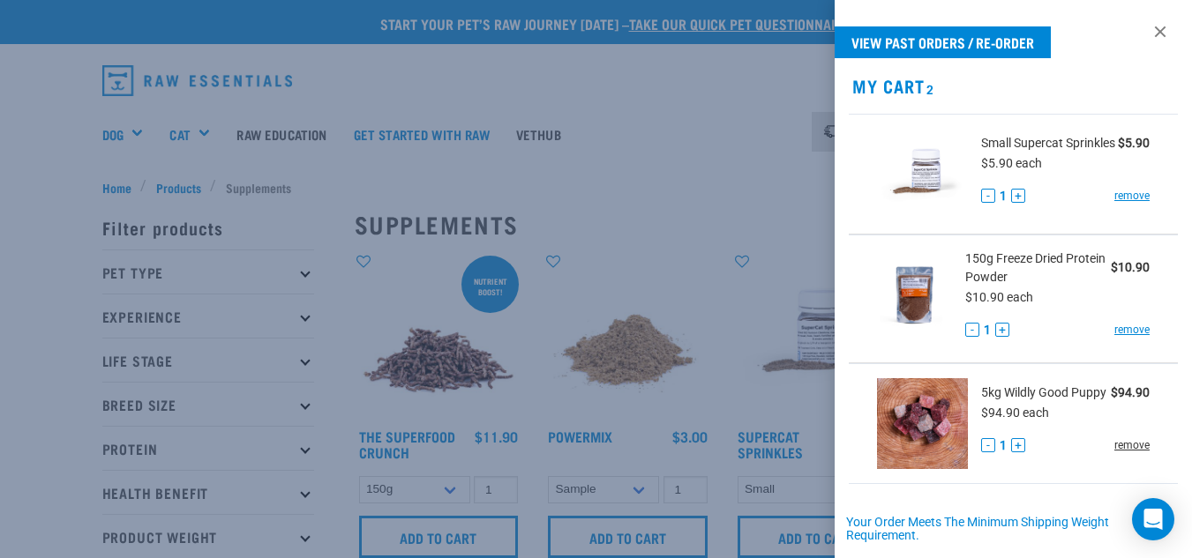
click at [1116, 454] on link "remove" at bounding box center [1131, 446] width 35 height 16
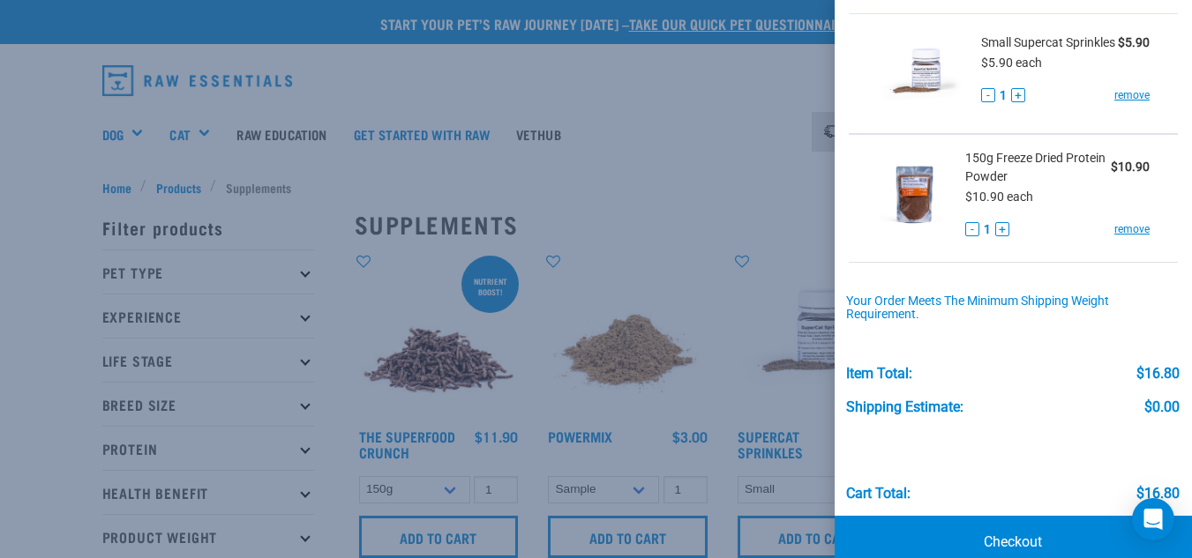
scroll to position [119, 0]
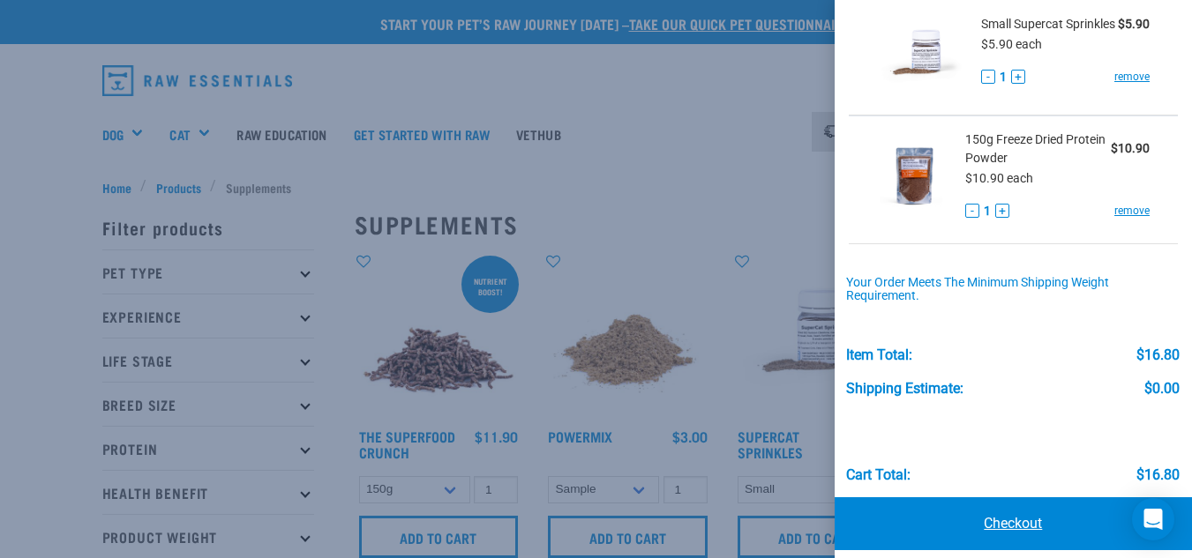
click at [1008, 538] on link "Checkout" at bounding box center [1013, 524] width 357 height 53
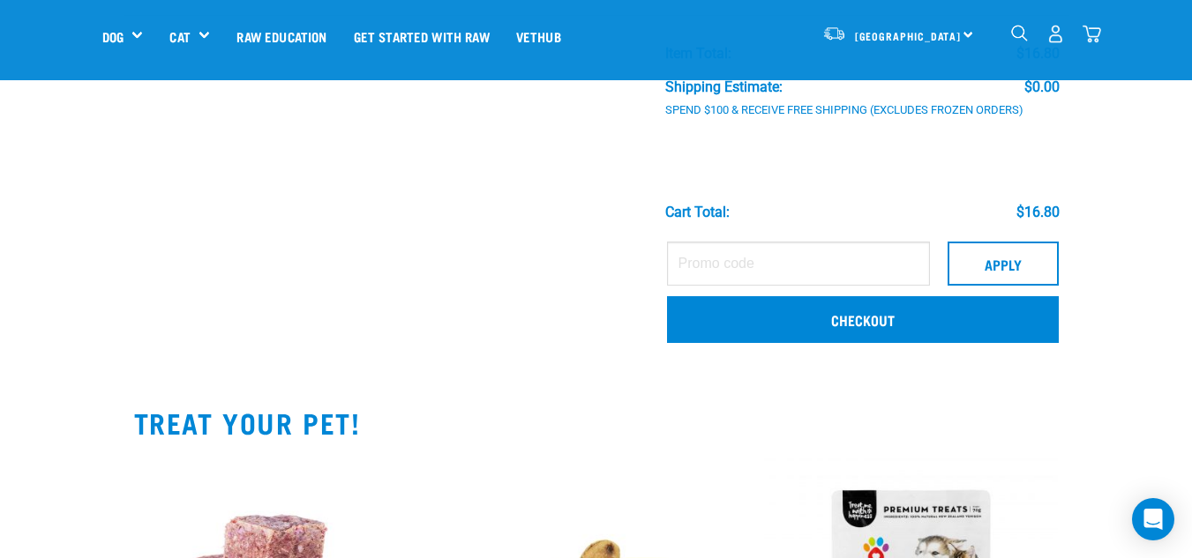
scroll to position [379, 0]
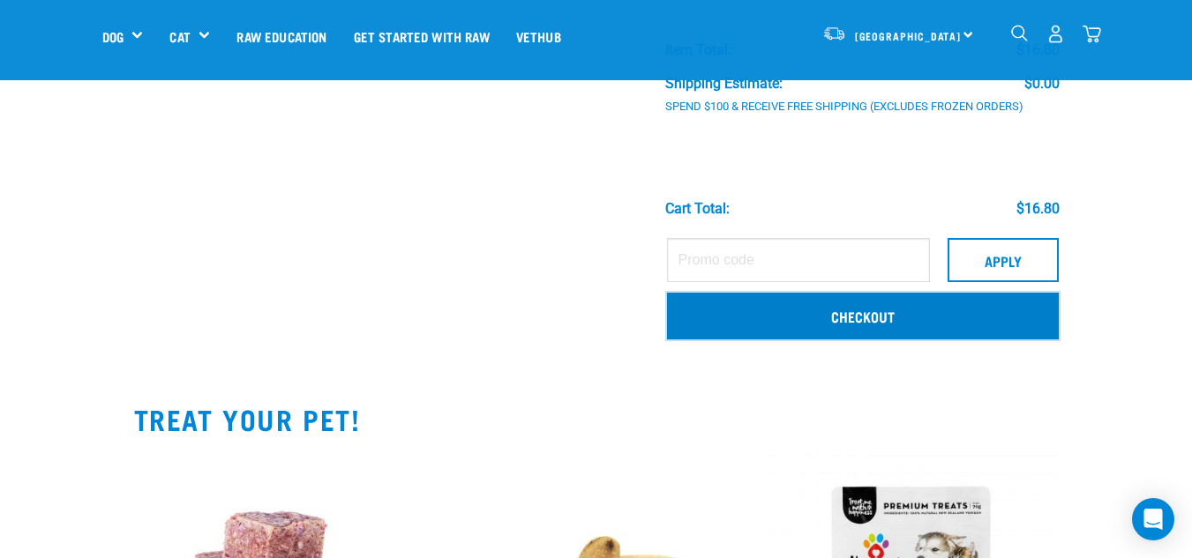
click at [942, 325] on link "Checkout" at bounding box center [863, 316] width 392 height 46
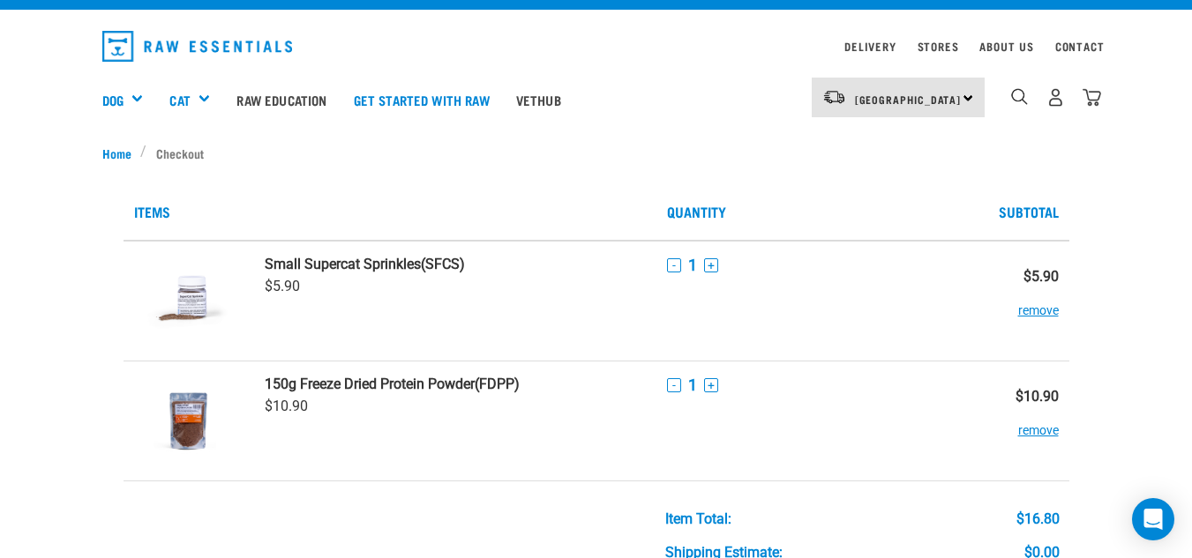
scroll to position [26, 0]
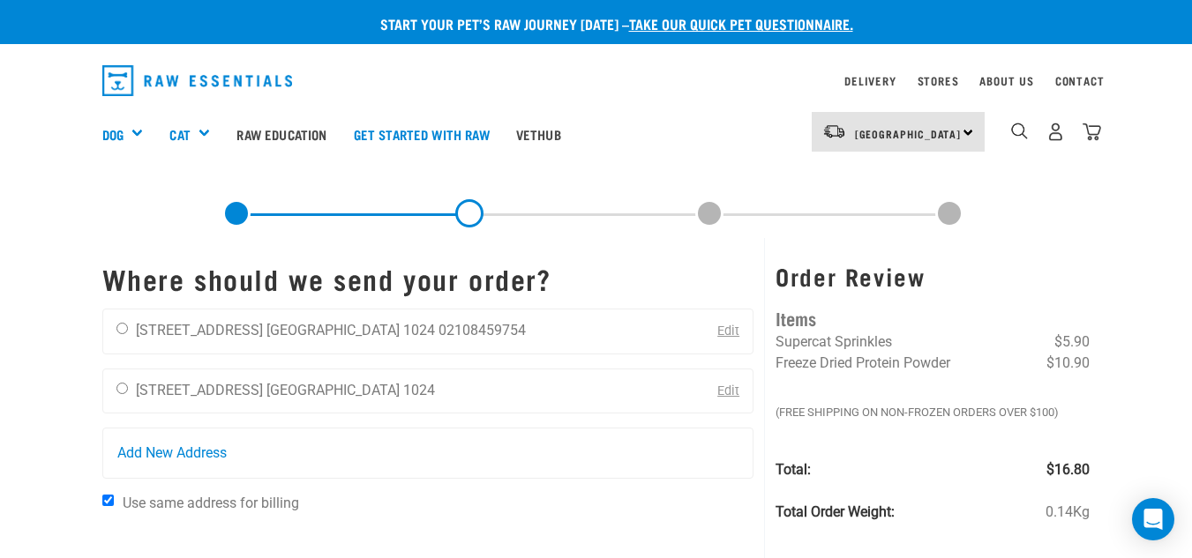
click at [439, 326] on li "02108459754" at bounding box center [482, 330] width 87 height 17
click at [123, 332] on input "radio" at bounding box center [121, 328] width 11 height 11
radio input "true"
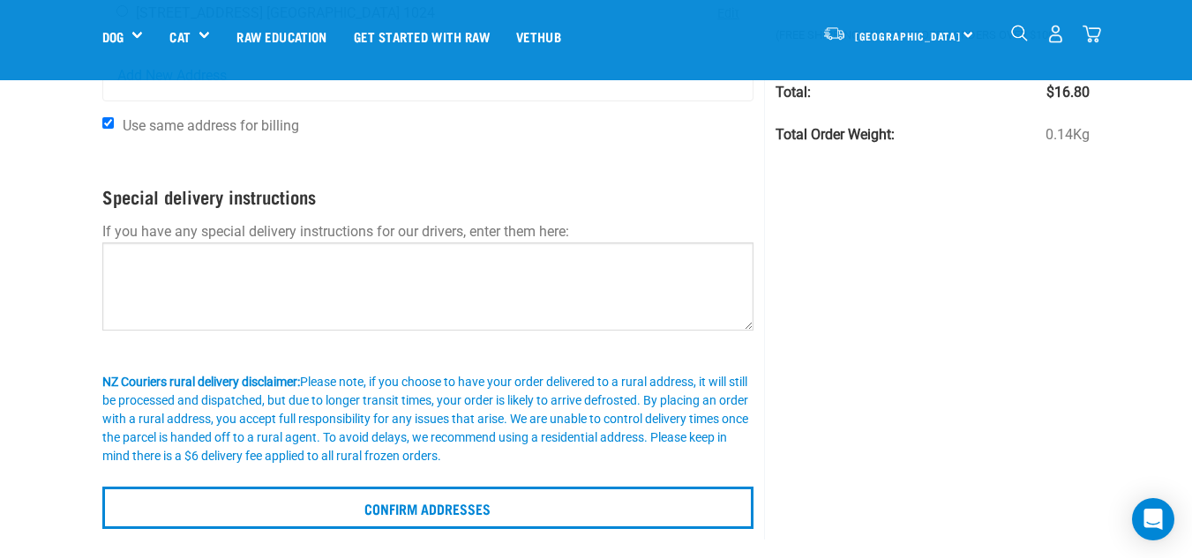
scroll to position [255, 0]
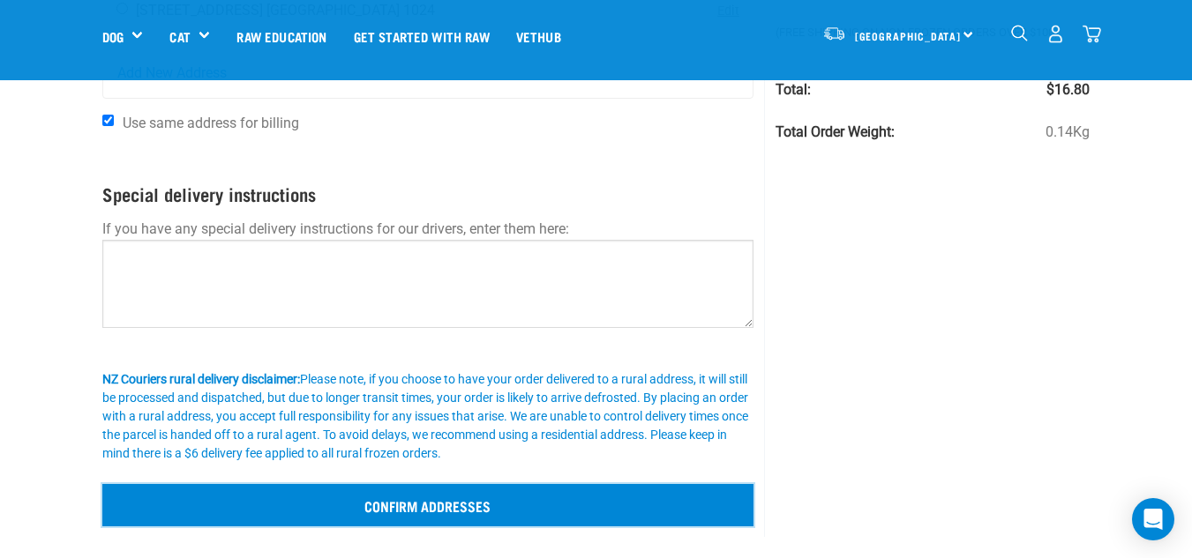
click at [512, 496] on input "Confirm addresses" at bounding box center [428, 505] width 652 height 42
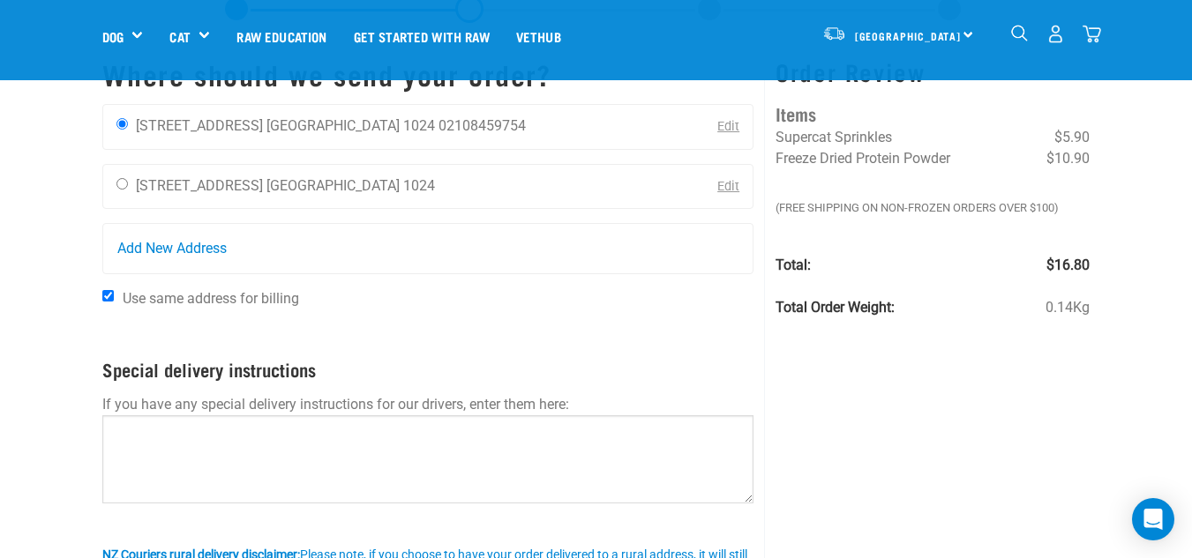
scroll to position [108, 0]
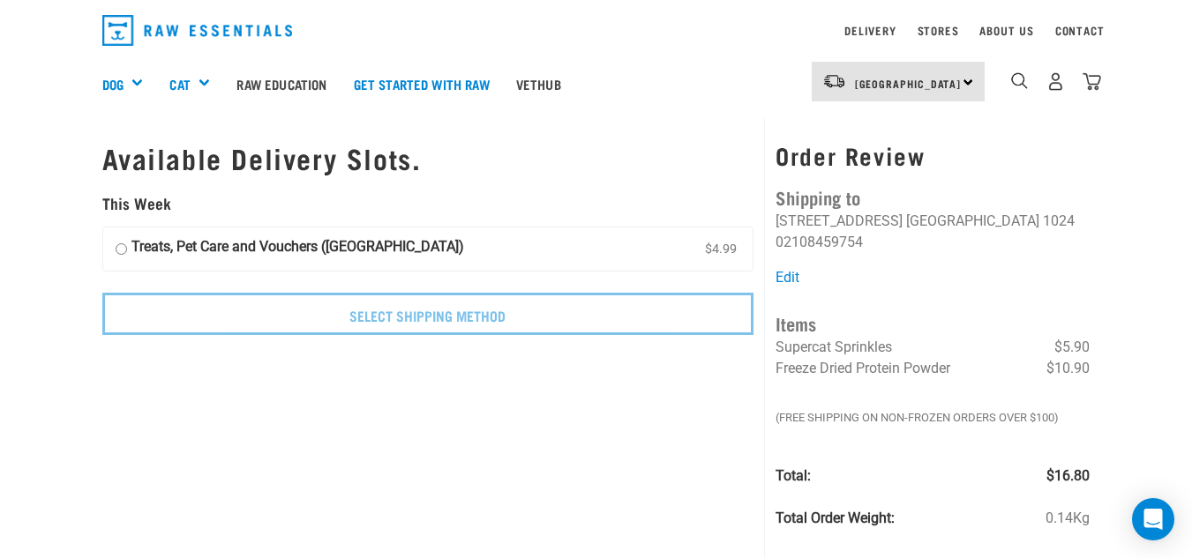
scroll to position [25, 0]
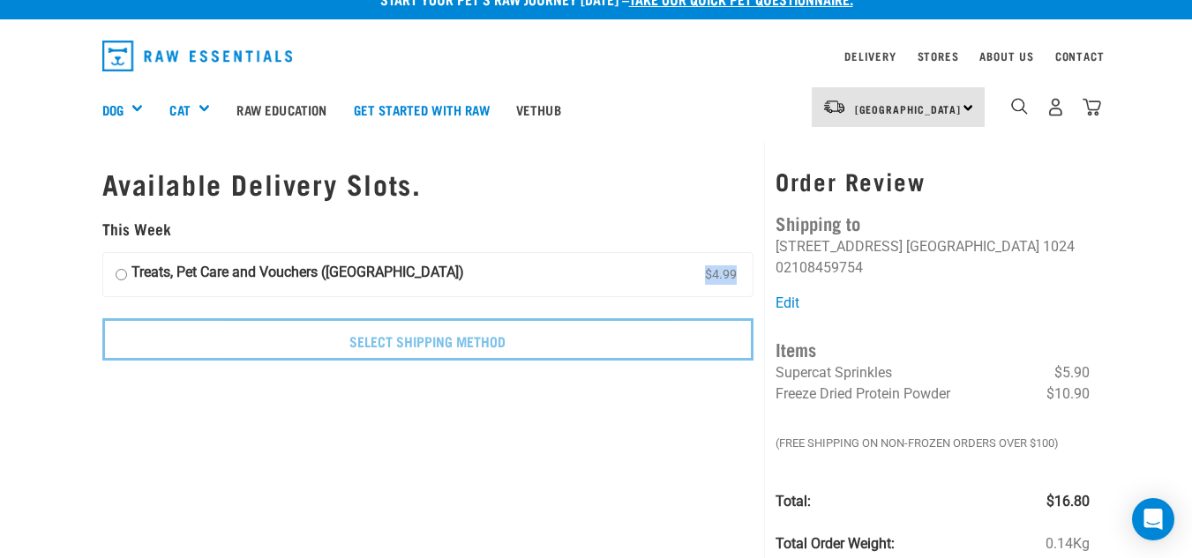
drag, startPoint x: 682, startPoint y: 273, endPoint x: 735, endPoint y: 268, distance: 53.1
click at [735, 268] on label "Treats, Pet Care and Vouchers (North Island) $4.99" at bounding box center [428, 275] width 650 height 44
click at [923, 59] on link "Stores" at bounding box center [938, 56] width 41 height 6
